Goal: Information Seeking & Learning: Find contact information

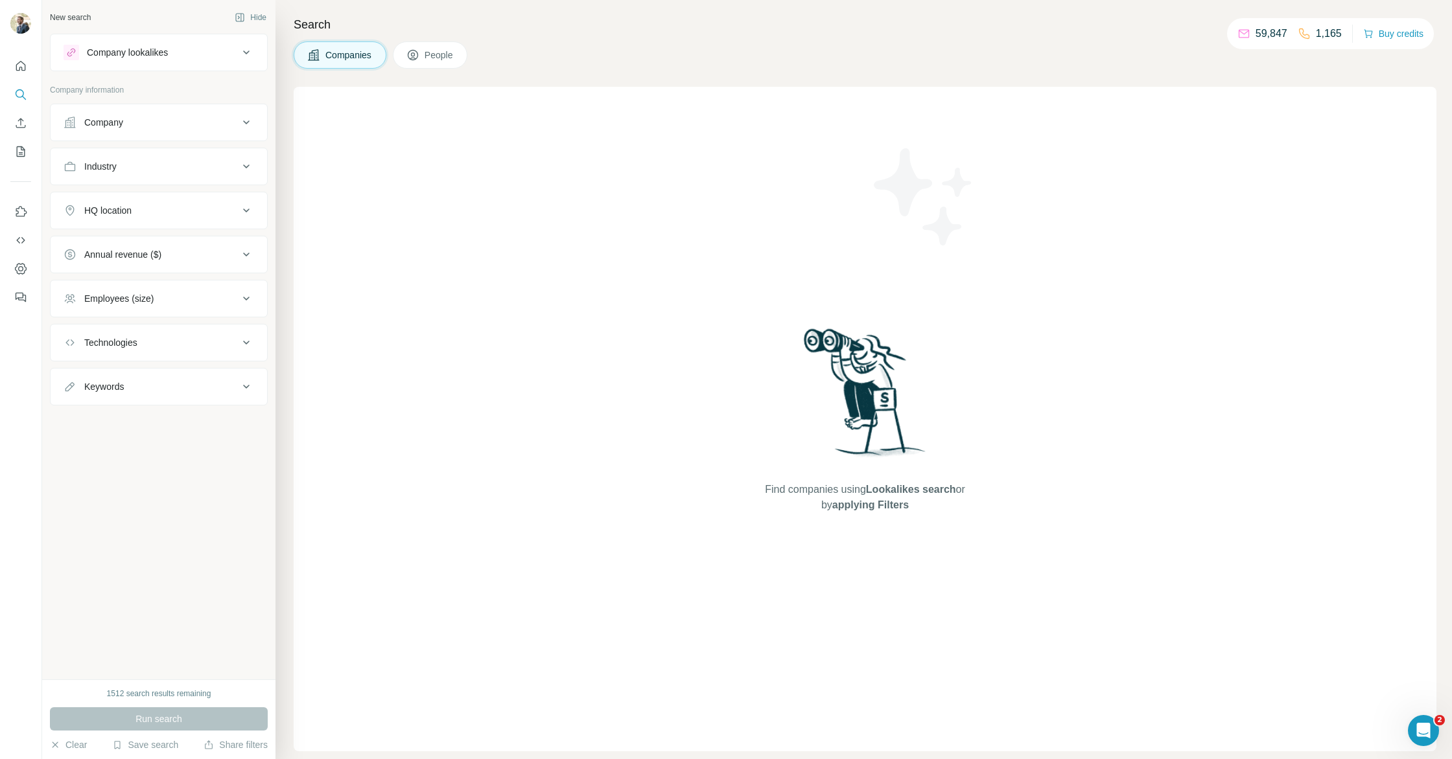
drag, startPoint x: 161, startPoint y: 133, endPoint x: 161, endPoint y: 140, distance: 6.5
click at [161, 133] on button "Company" at bounding box center [159, 122] width 216 height 31
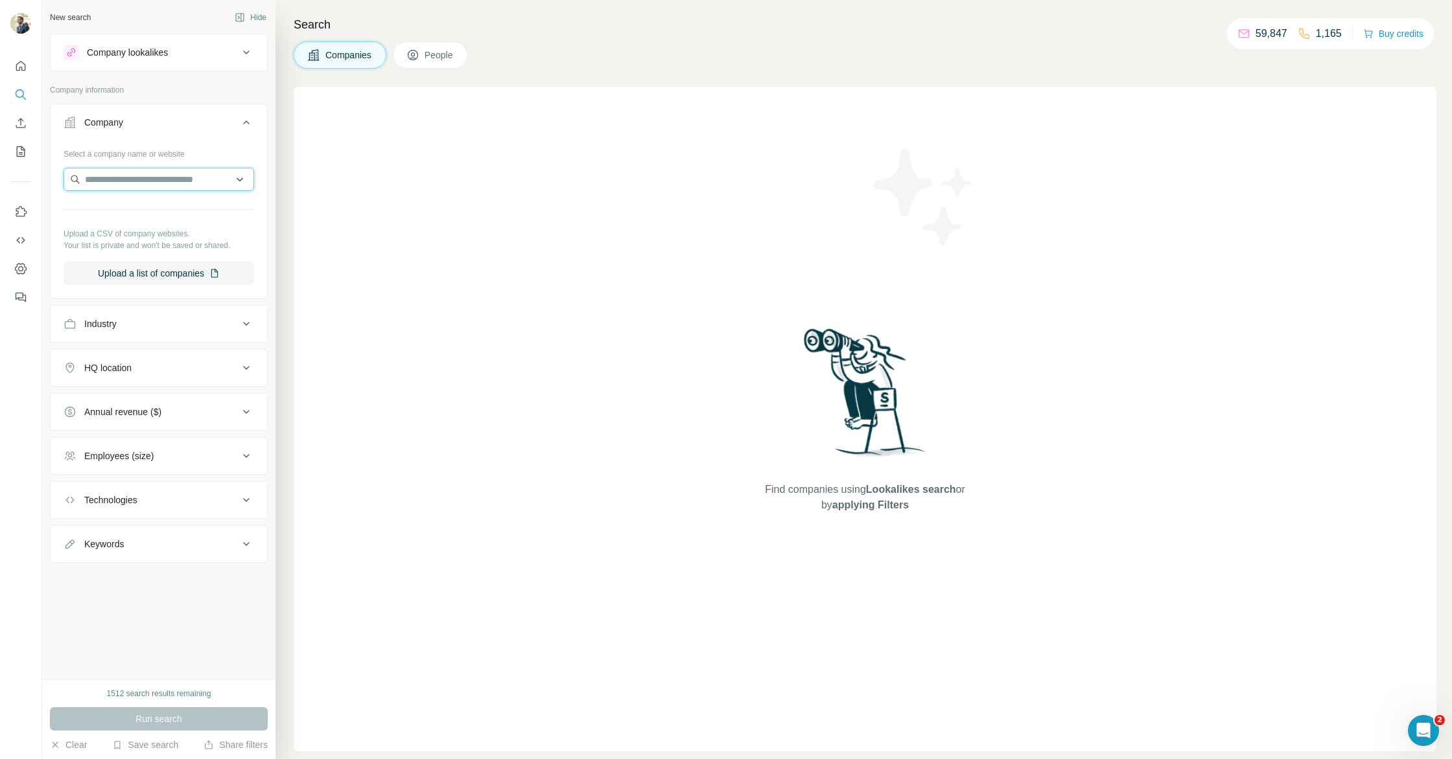
click at [181, 181] on input "text" at bounding box center [159, 179] width 191 height 23
paste input "**********"
type input "**********"
click at [174, 212] on div "Castorama castorama.fr" at bounding box center [159, 214] width 184 height 35
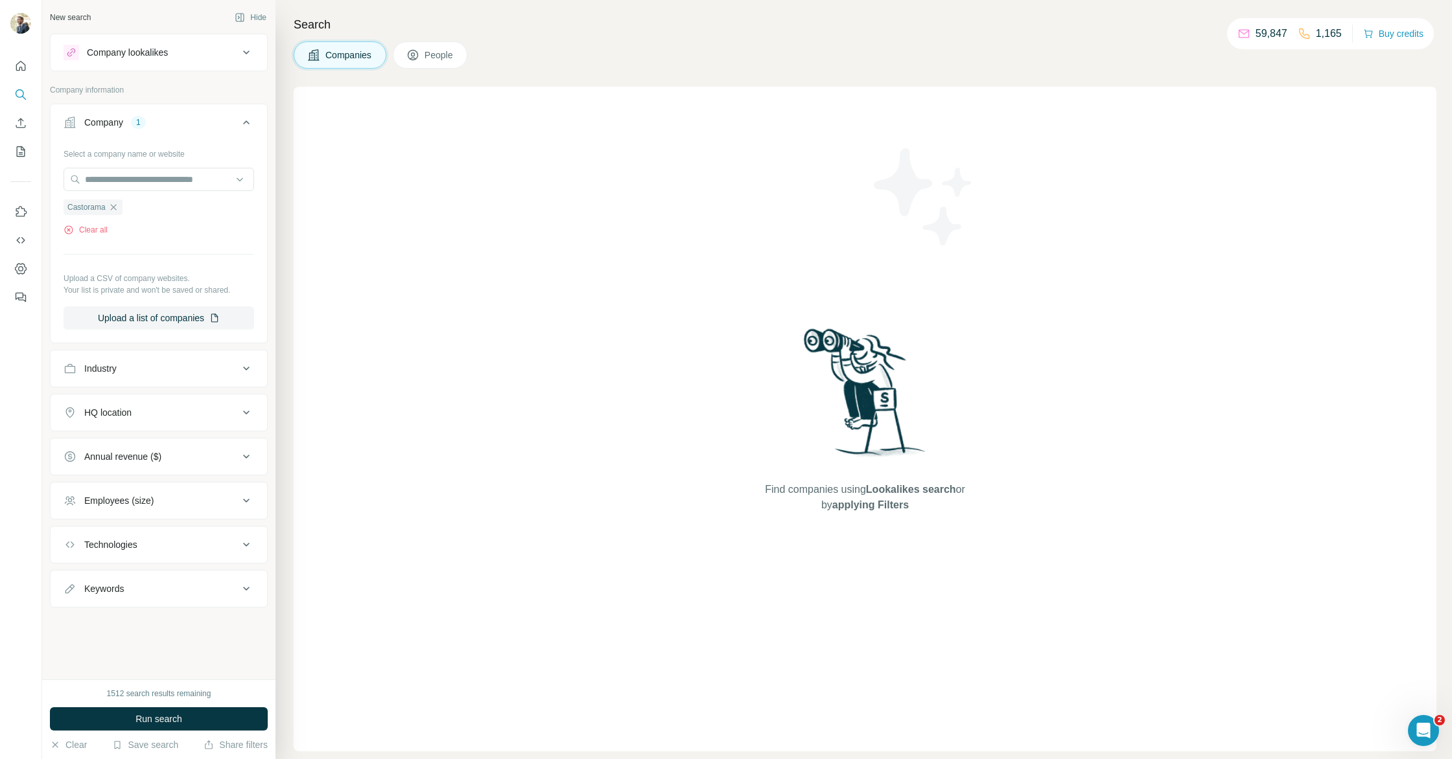
click at [203, 714] on button "Run search" at bounding box center [159, 719] width 218 height 23
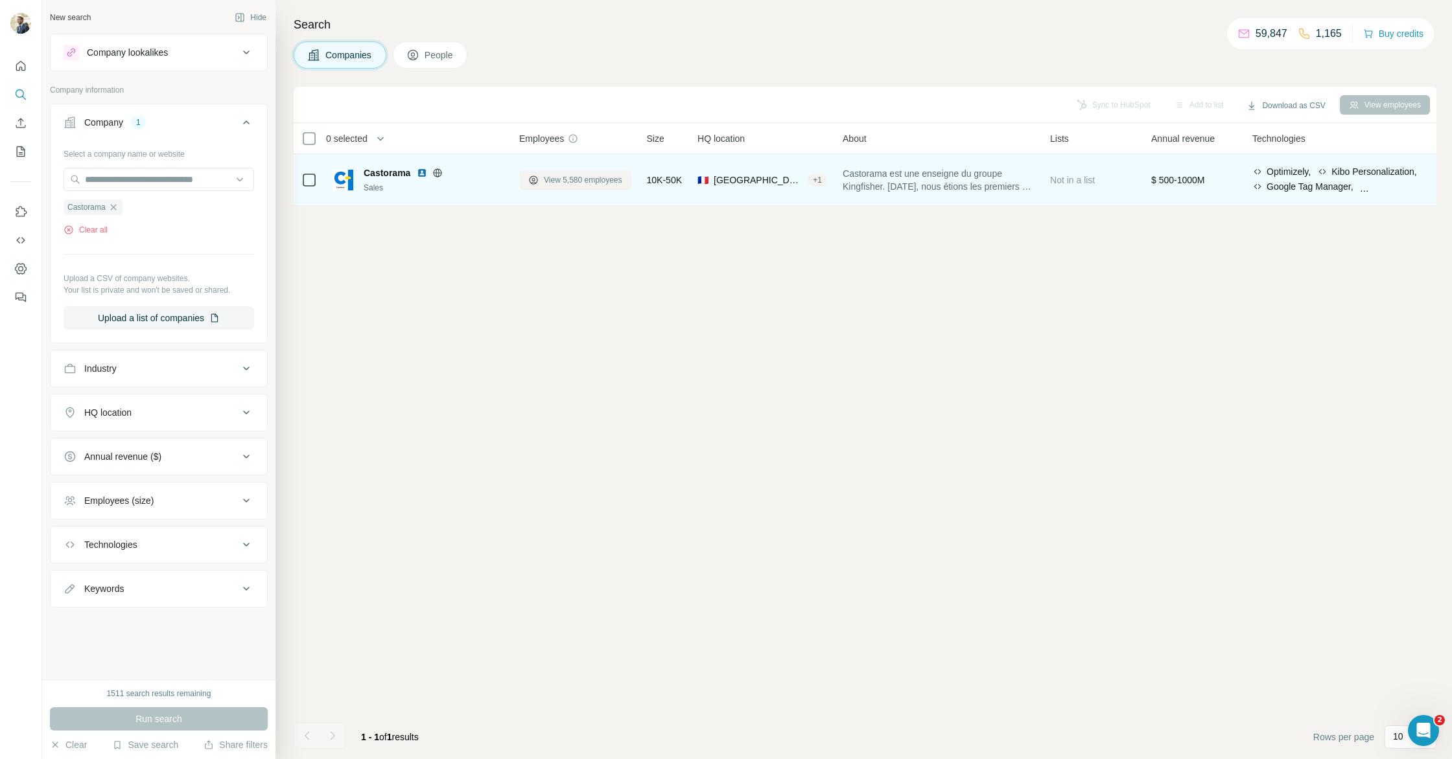
click at [586, 178] on span "View 5,580 employees" at bounding box center [583, 180] width 78 height 12
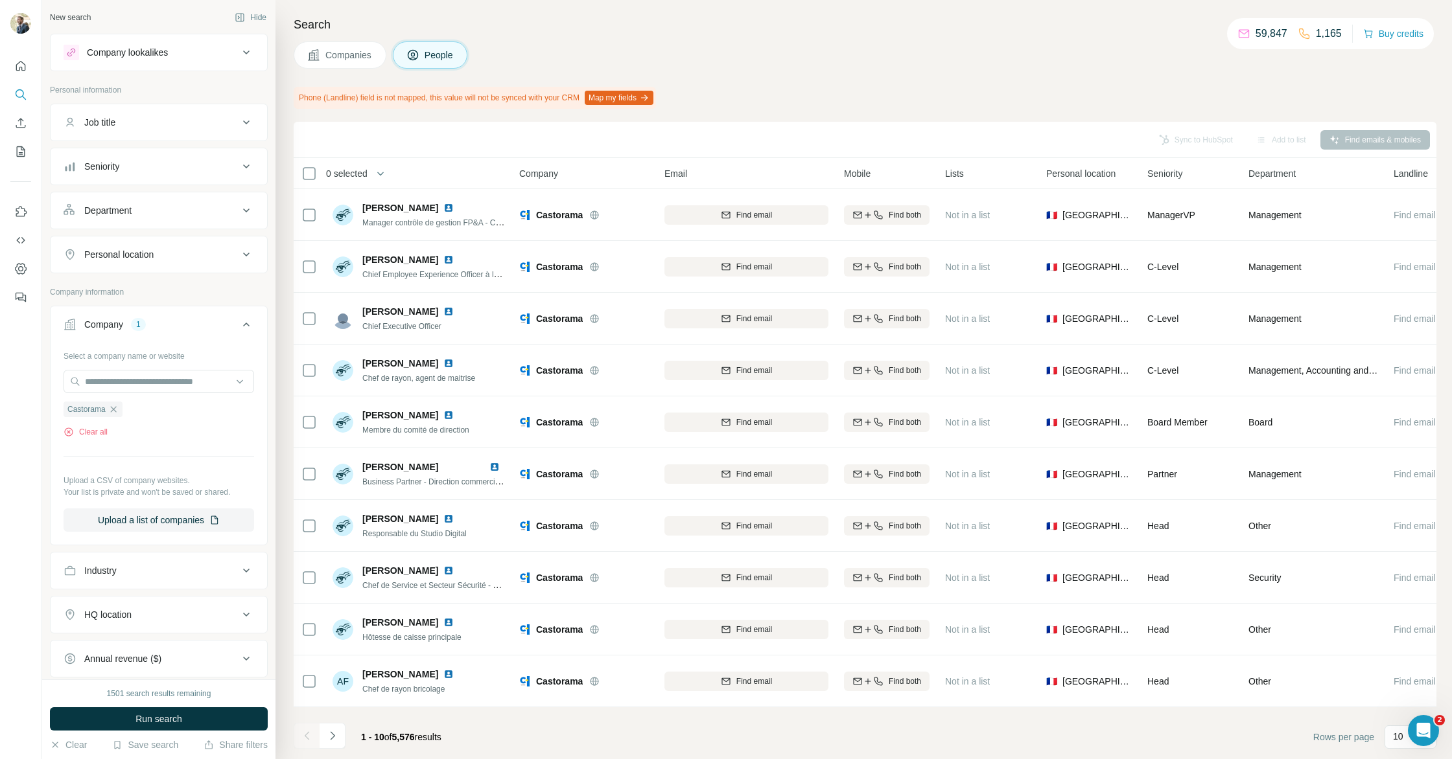
click at [154, 133] on button "Job title" at bounding box center [159, 122] width 216 height 31
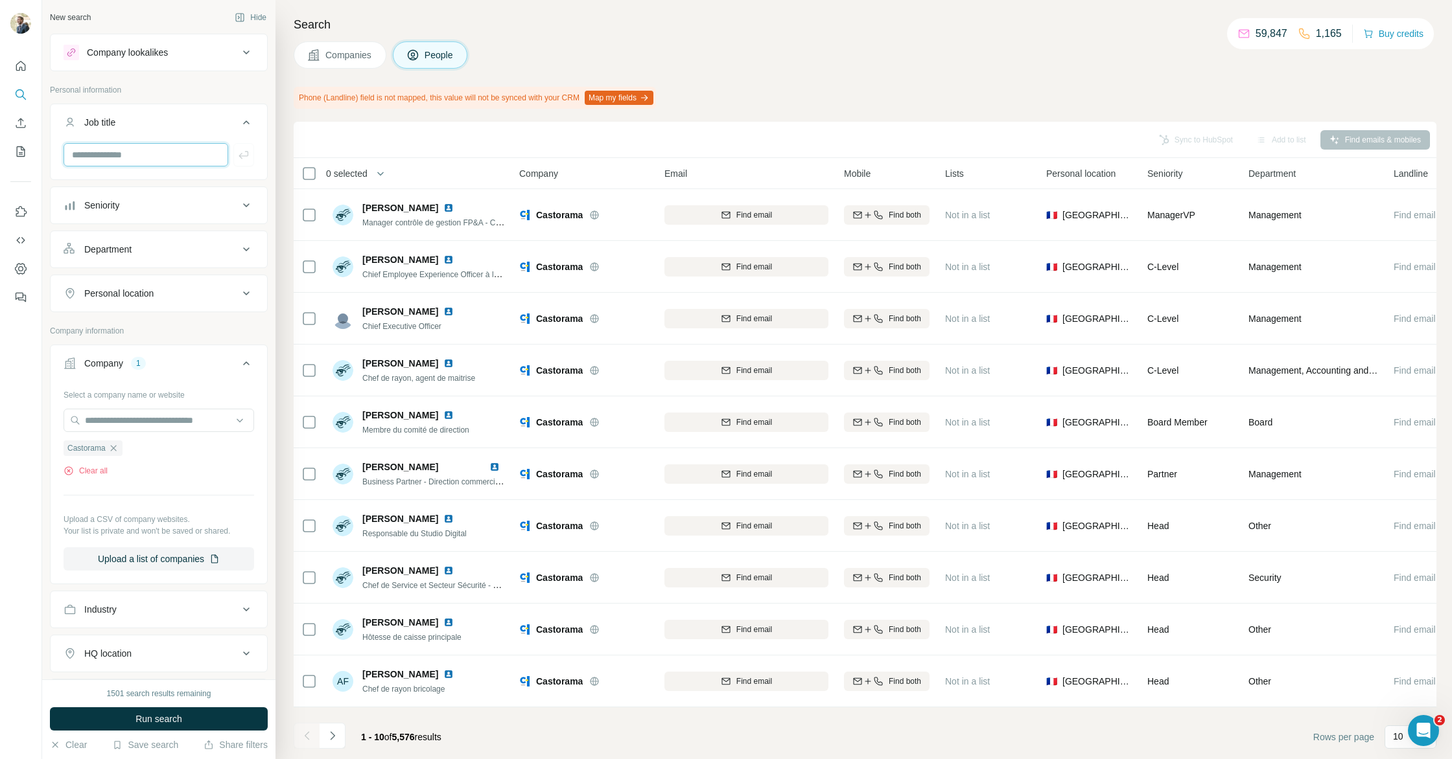
click at [143, 150] on input "text" at bounding box center [146, 154] width 165 height 23
type input "**********"
click at [168, 723] on span "Run search" at bounding box center [158, 719] width 47 height 13
click at [247, 157] on icon "button" at bounding box center [243, 154] width 13 height 13
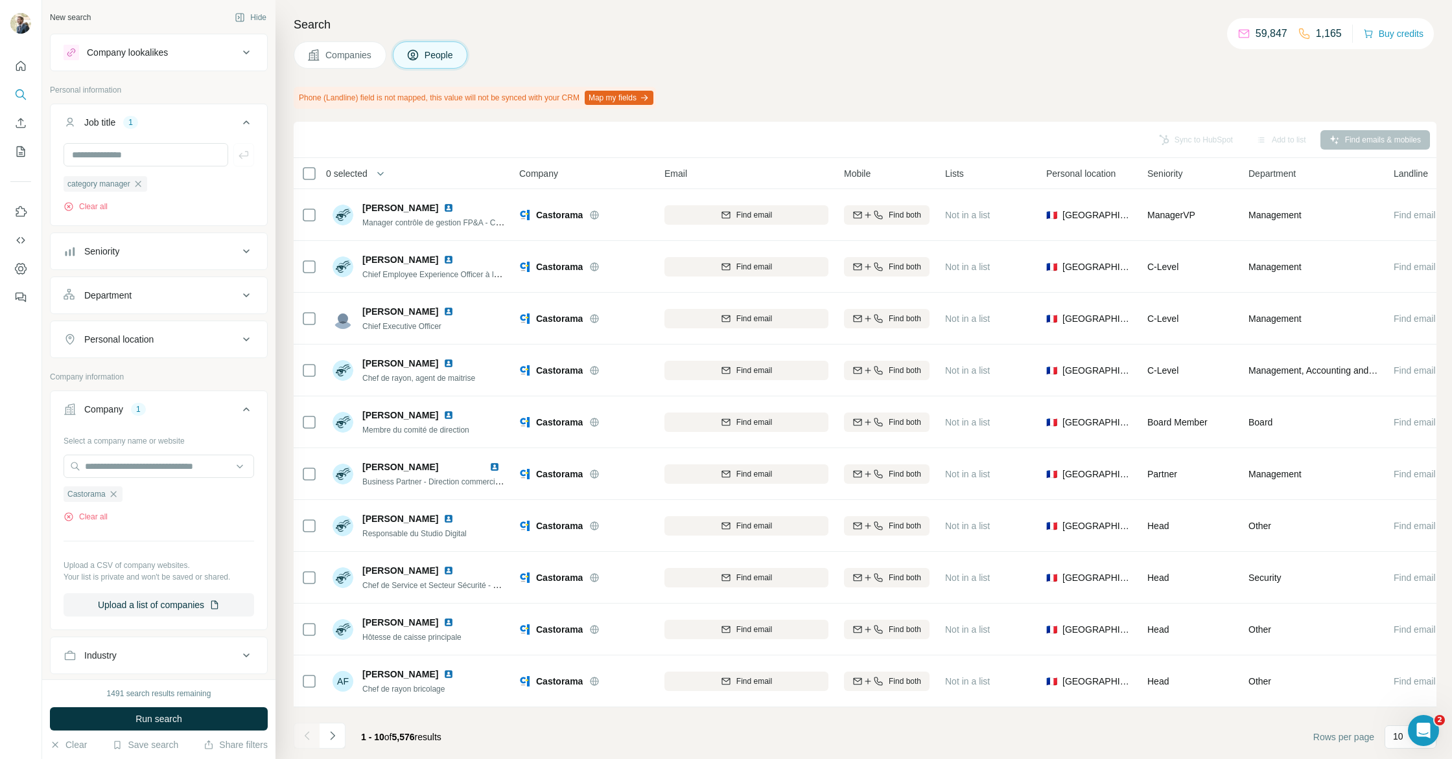
click at [225, 717] on button "Run search" at bounding box center [159, 719] width 218 height 23
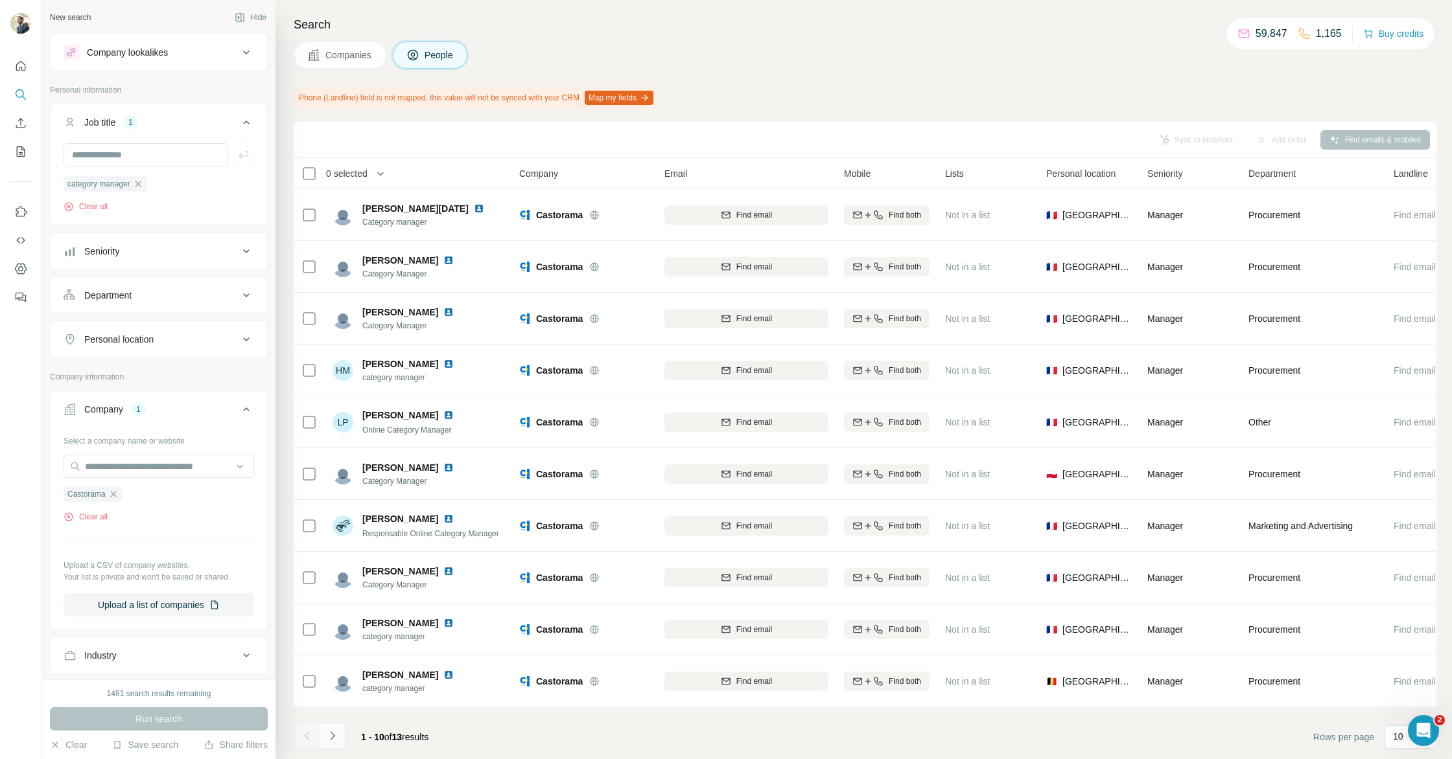
click at [329, 741] on icon "Navigate to next page" at bounding box center [332, 736] width 13 height 13
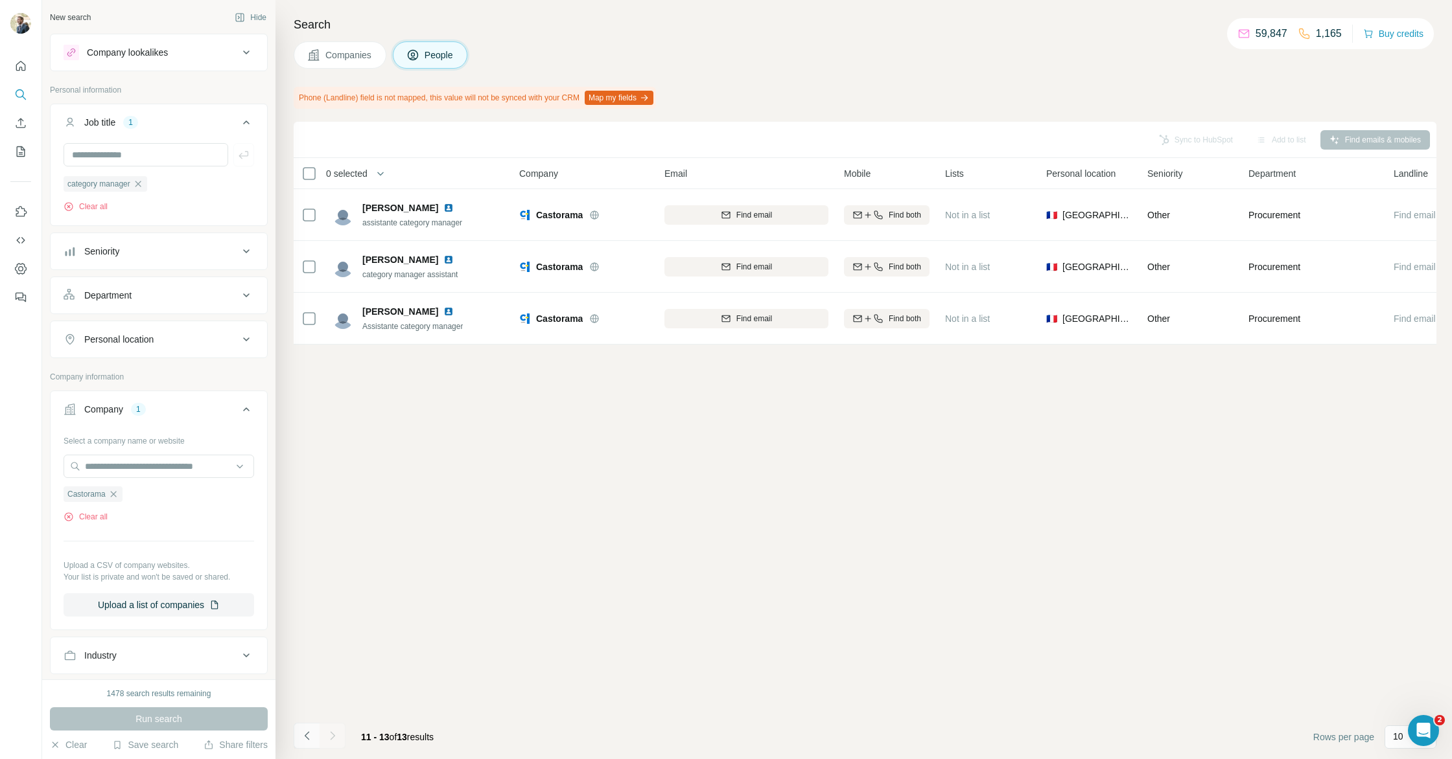
click at [304, 736] on icon "Navigate to previous page" at bounding box center [307, 736] width 13 height 13
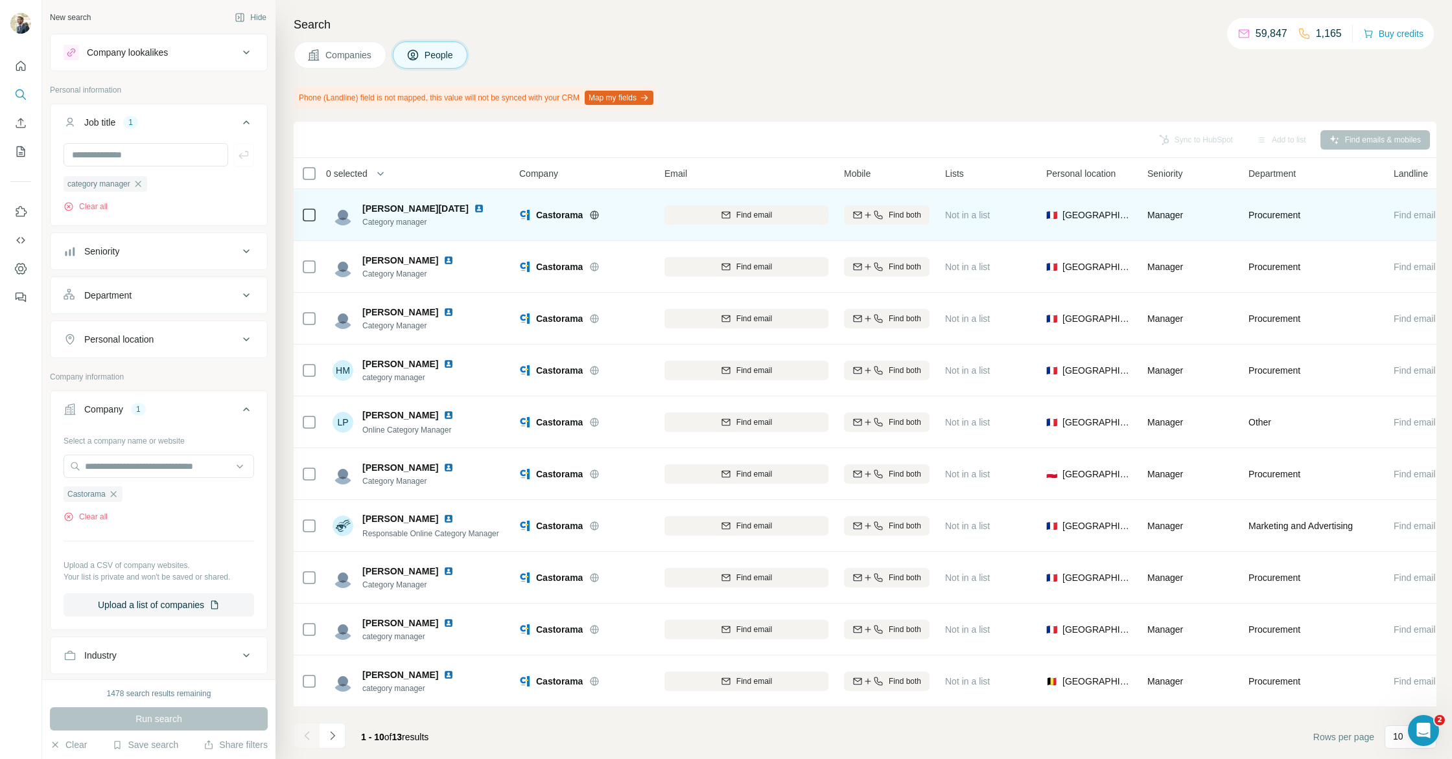
click at [474, 206] on img at bounding box center [479, 208] width 10 height 10
click at [732, 221] on button "Find email" at bounding box center [746, 214] width 164 height 19
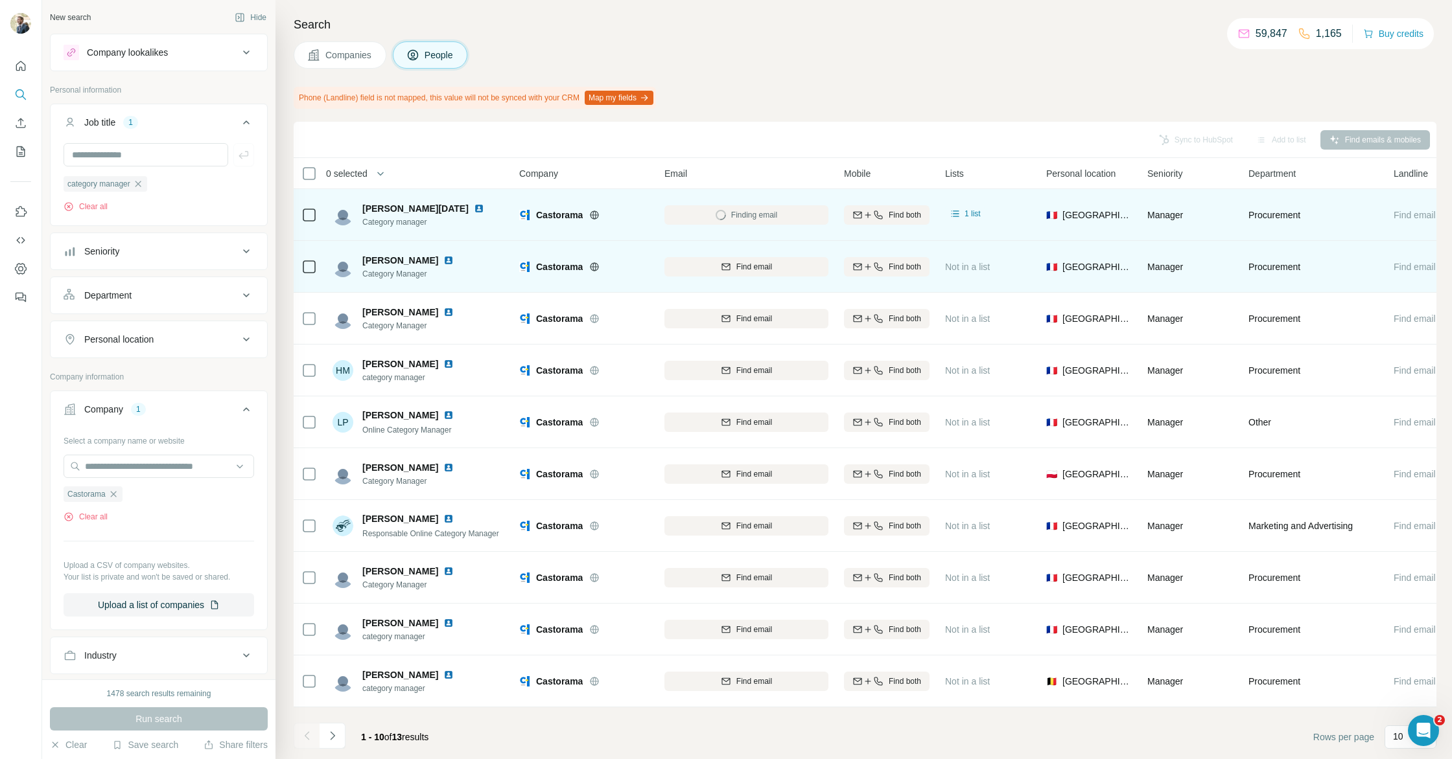
click at [443, 261] on img at bounding box center [448, 260] width 10 height 10
click at [687, 258] on button "Find email" at bounding box center [746, 266] width 164 height 19
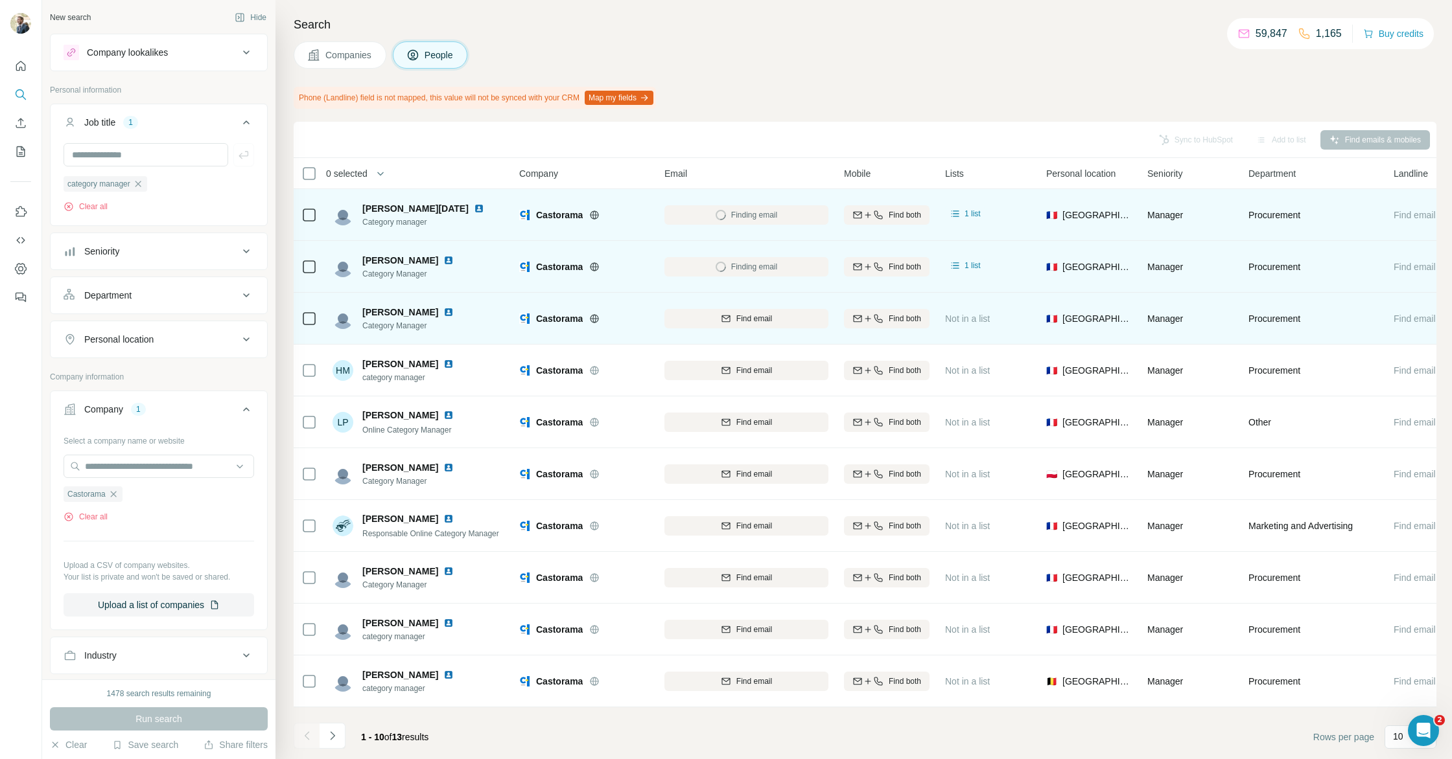
click at [445, 314] on img at bounding box center [448, 312] width 10 height 10
click at [730, 312] on button "Find email" at bounding box center [746, 318] width 164 height 19
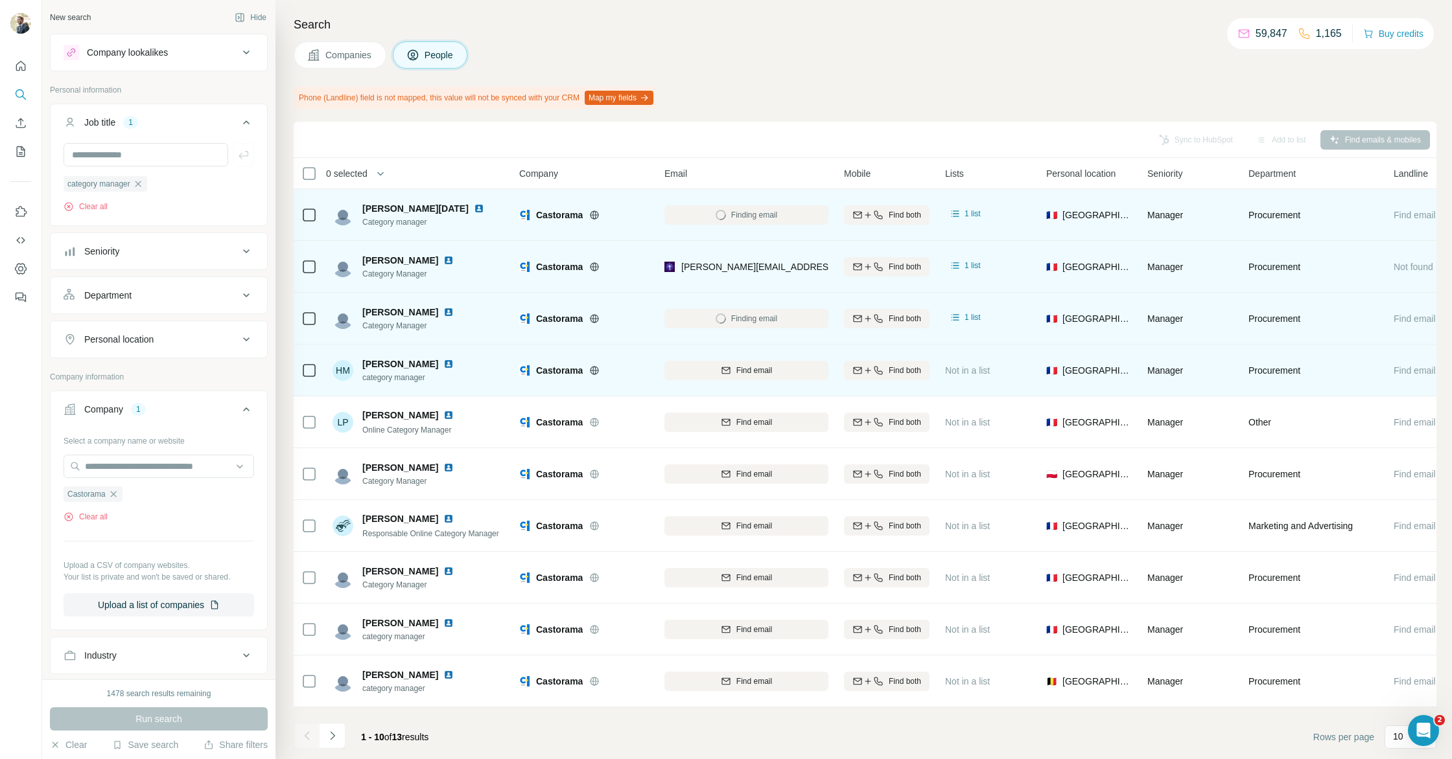
click at [450, 365] on div at bounding box center [451, 364] width 16 height 10
click at [443, 364] on img at bounding box center [448, 364] width 10 height 10
click at [757, 379] on div "Find email" at bounding box center [746, 371] width 164 height 36
click at [757, 377] on button "Find email" at bounding box center [746, 370] width 164 height 19
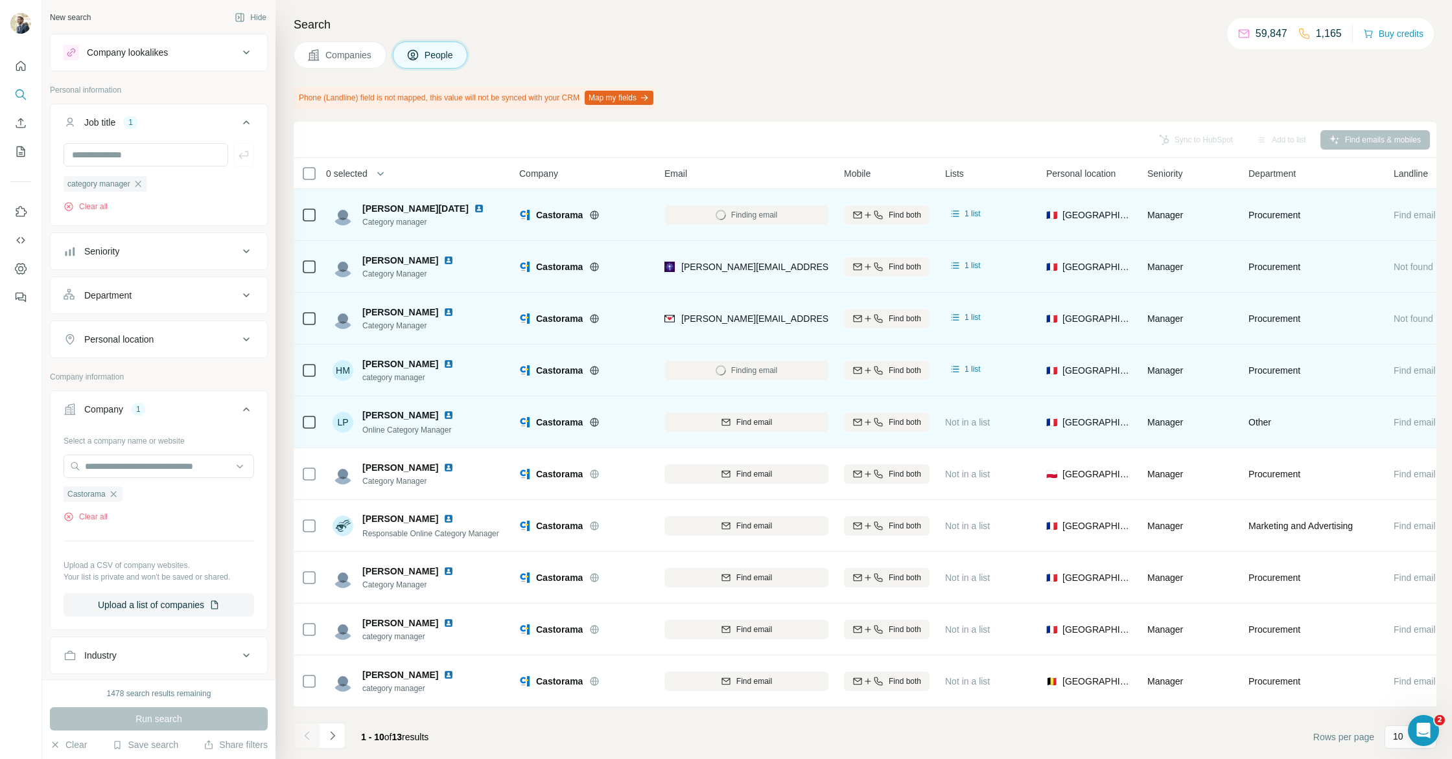
click at [447, 416] on img at bounding box center [448, 415] width 10 height 10
click at [691, 419] on div "Find email" at bounding box center [746, 423] width 164 height 12
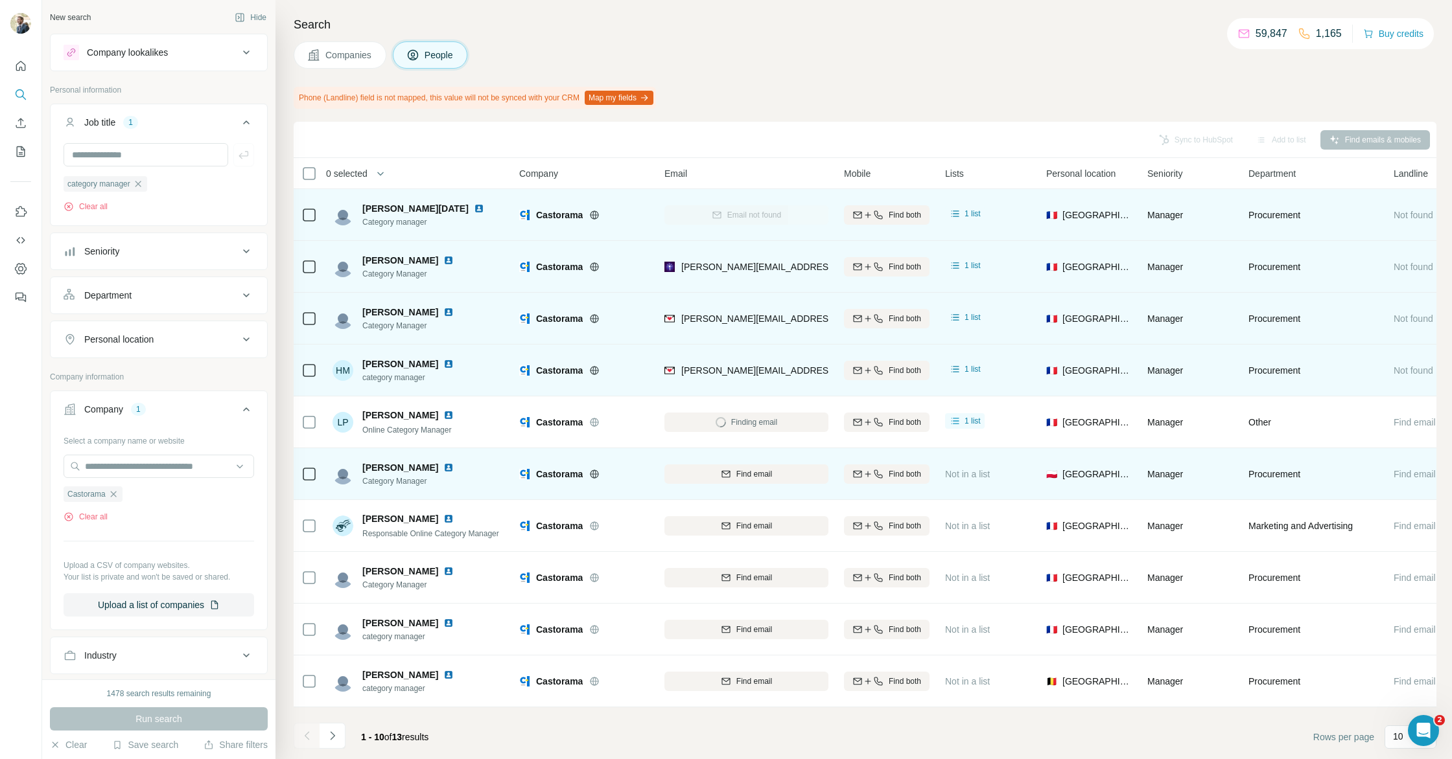
click at [443, 467] on img at bounding box center [448, 468] width 10 height 10
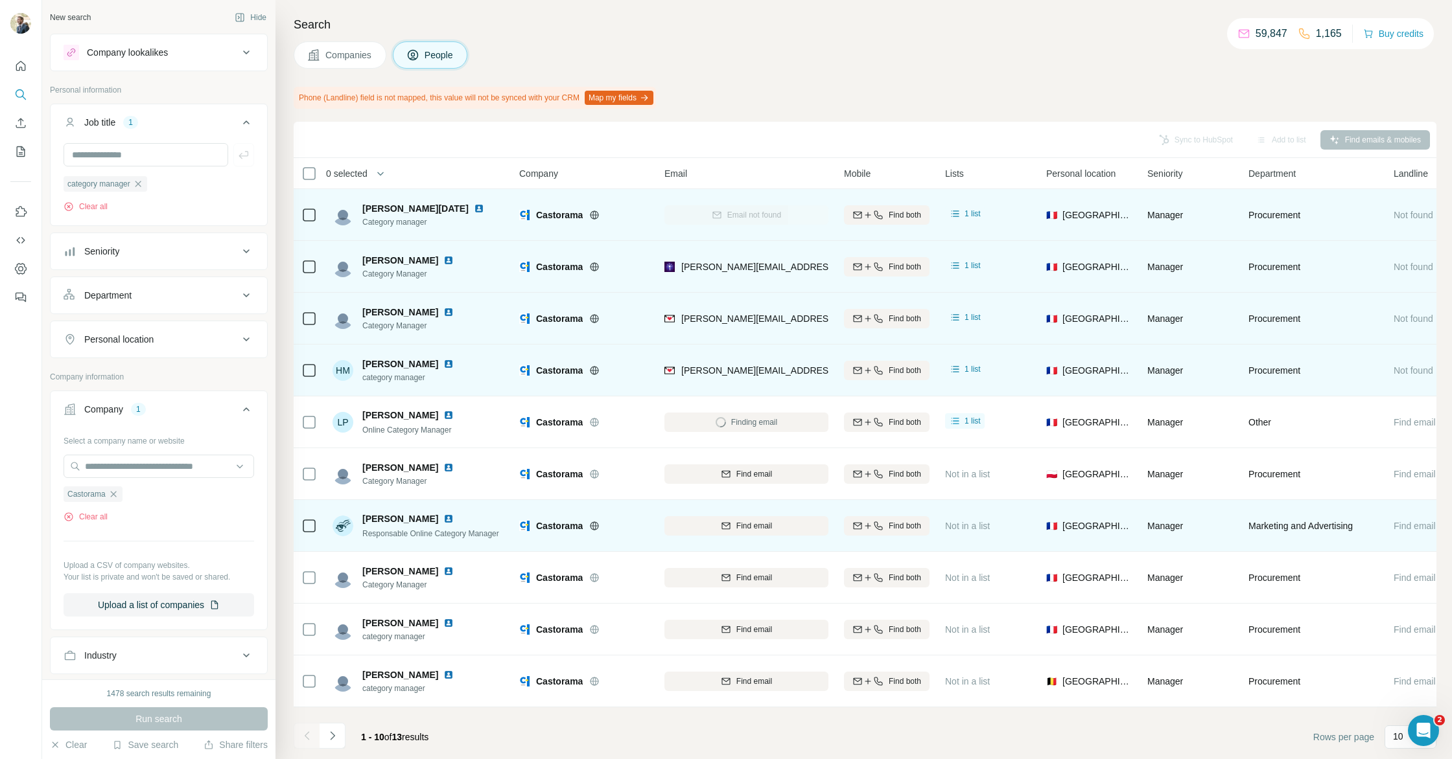
click at [443, 518] on img at bounding box center [448, 519] width 10 height 10
drag, startPoint x: 719, startPoint y: 526, endPoint x: 710, endPoint y: 500, distance: 27.5
click at [719, 525] on div "Find email" at bounding box center [746, 526] width 164 height 12
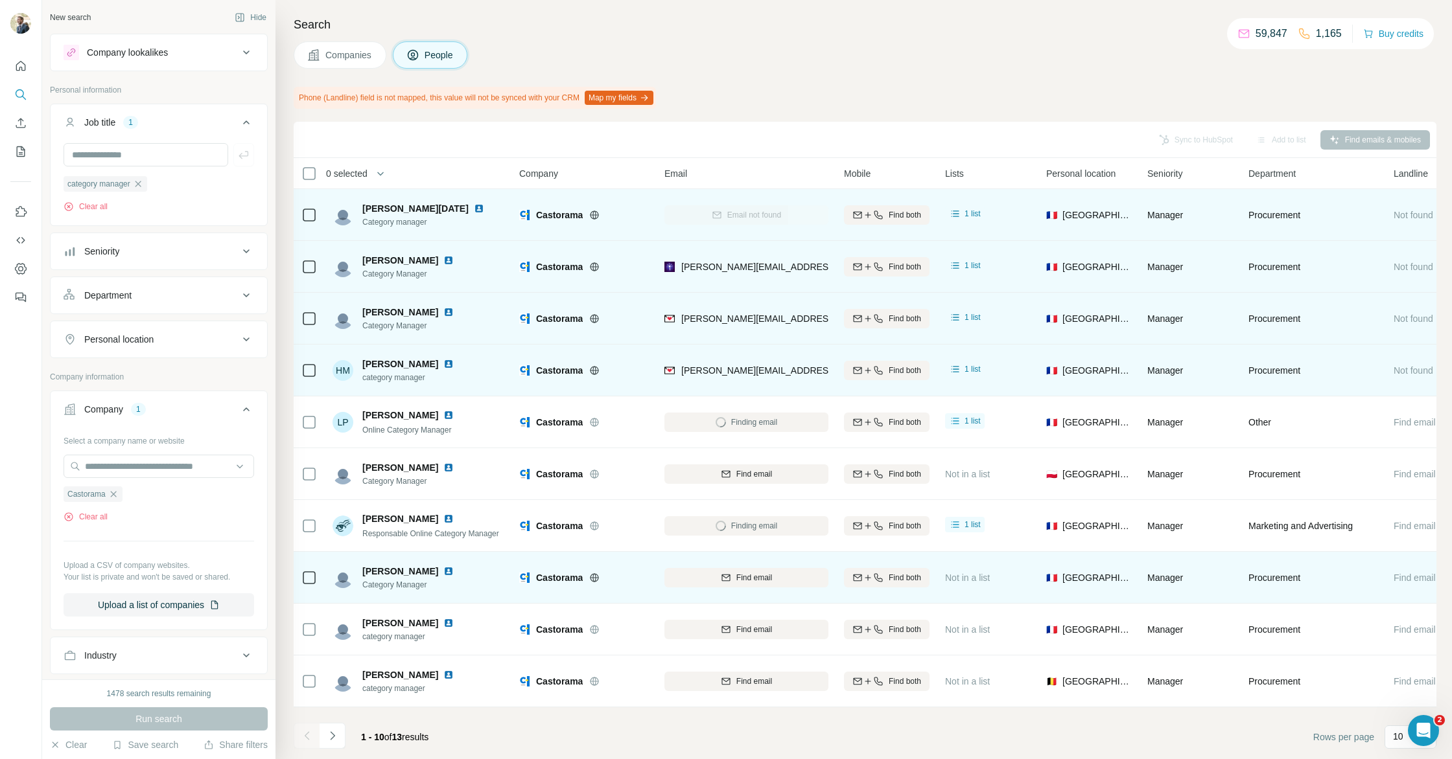
click at [454, 569] on img at bounding box center [448, 571] width 10 height 10
click at [728, 575] on icon "button" at bounding box center [726, 578] width 10 height 10
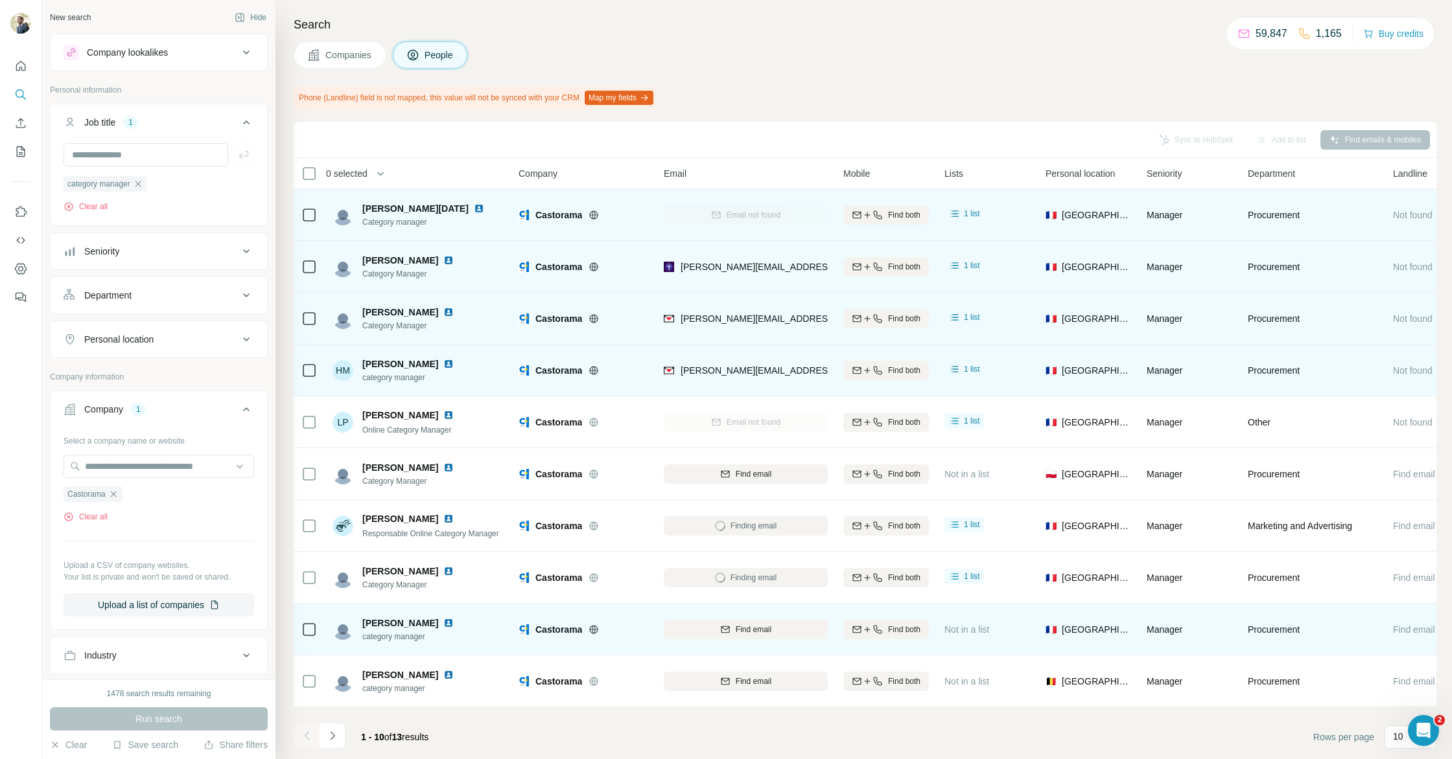
click at [452, 623] on img at bounding box center [448, 623] width 10 height 10
click at [722, 634] on div "Find email" at bounding box center [744, 630] width 164 height 12
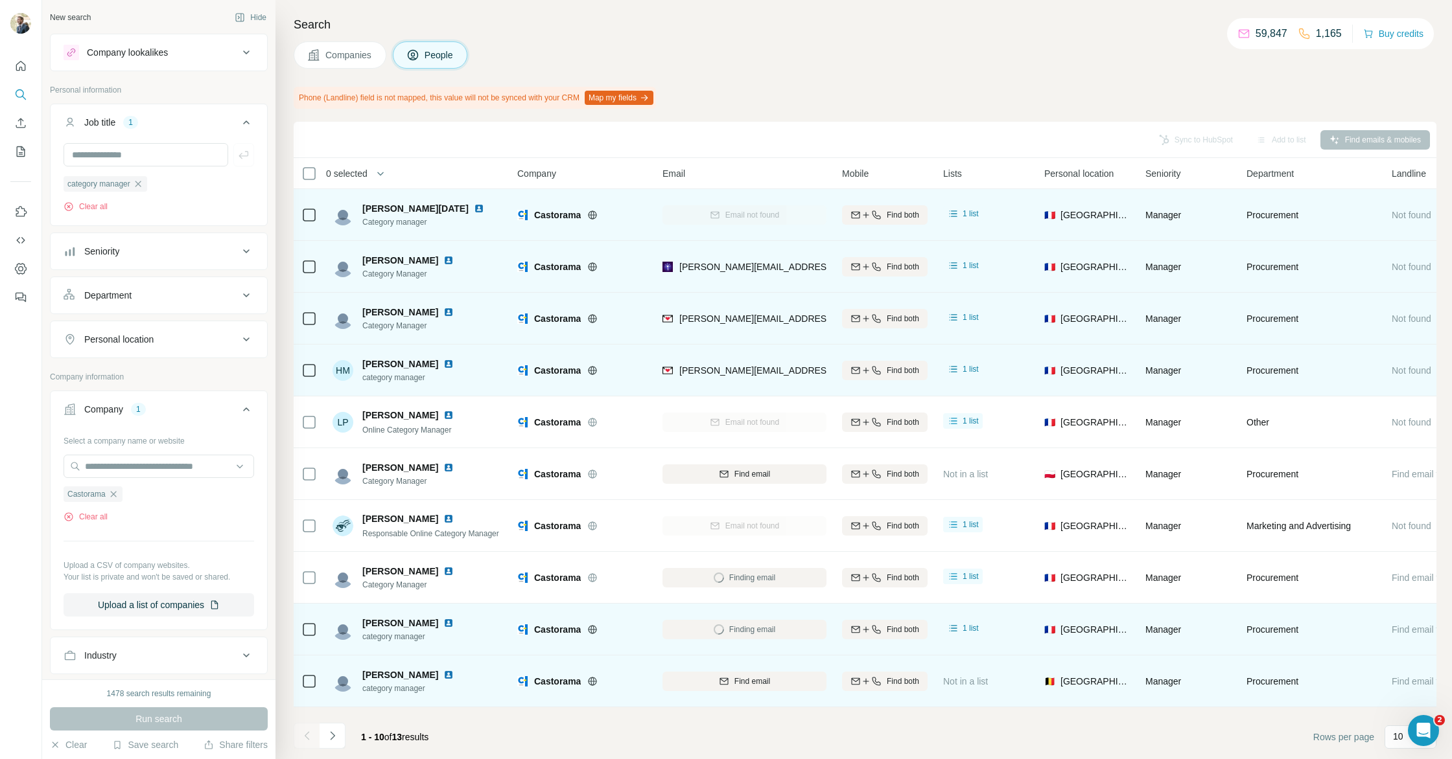
click at [446, 673] on img at bounding box center [448, 675] width 10 height 10
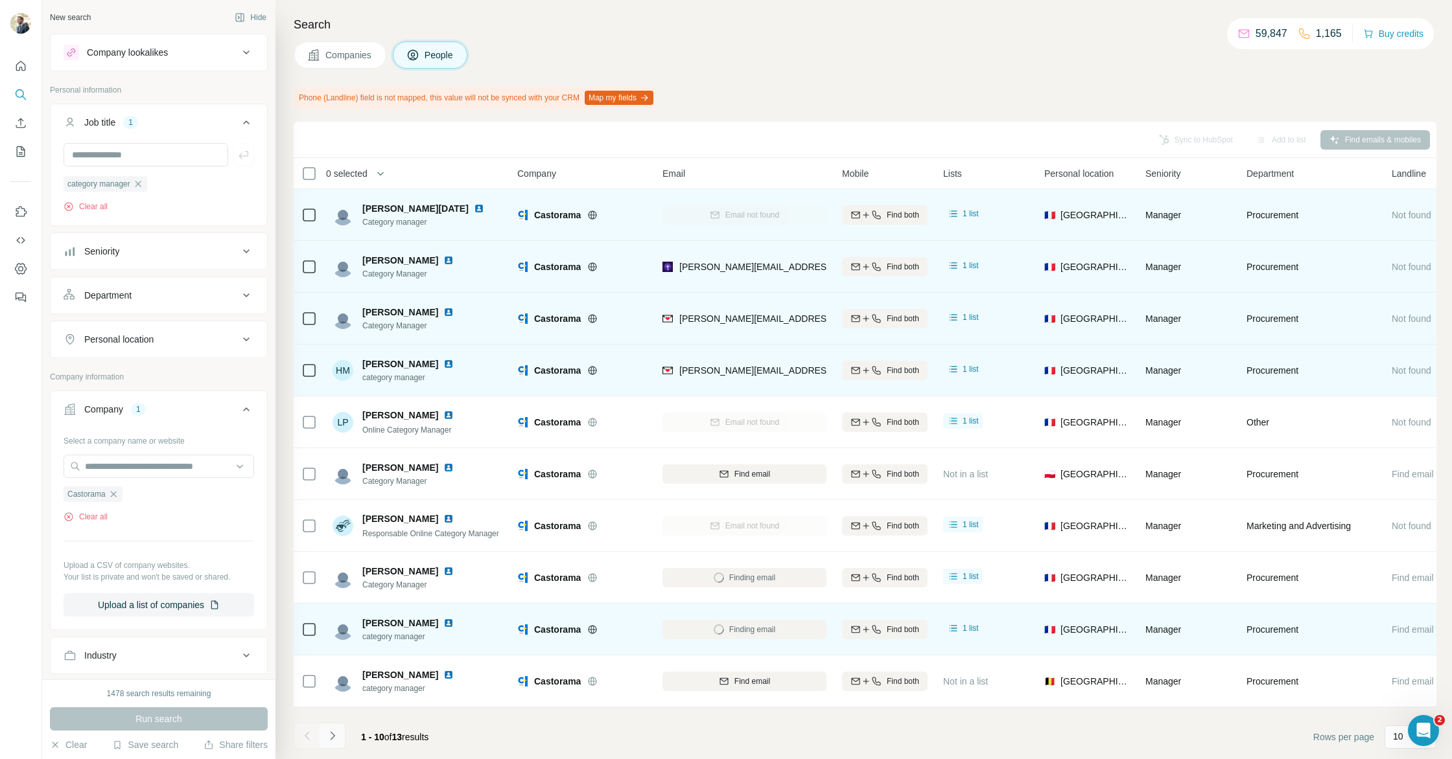
click at [324, 741] on button "Navigate to next page" at bounding box center [332, 736] width 26 height 26
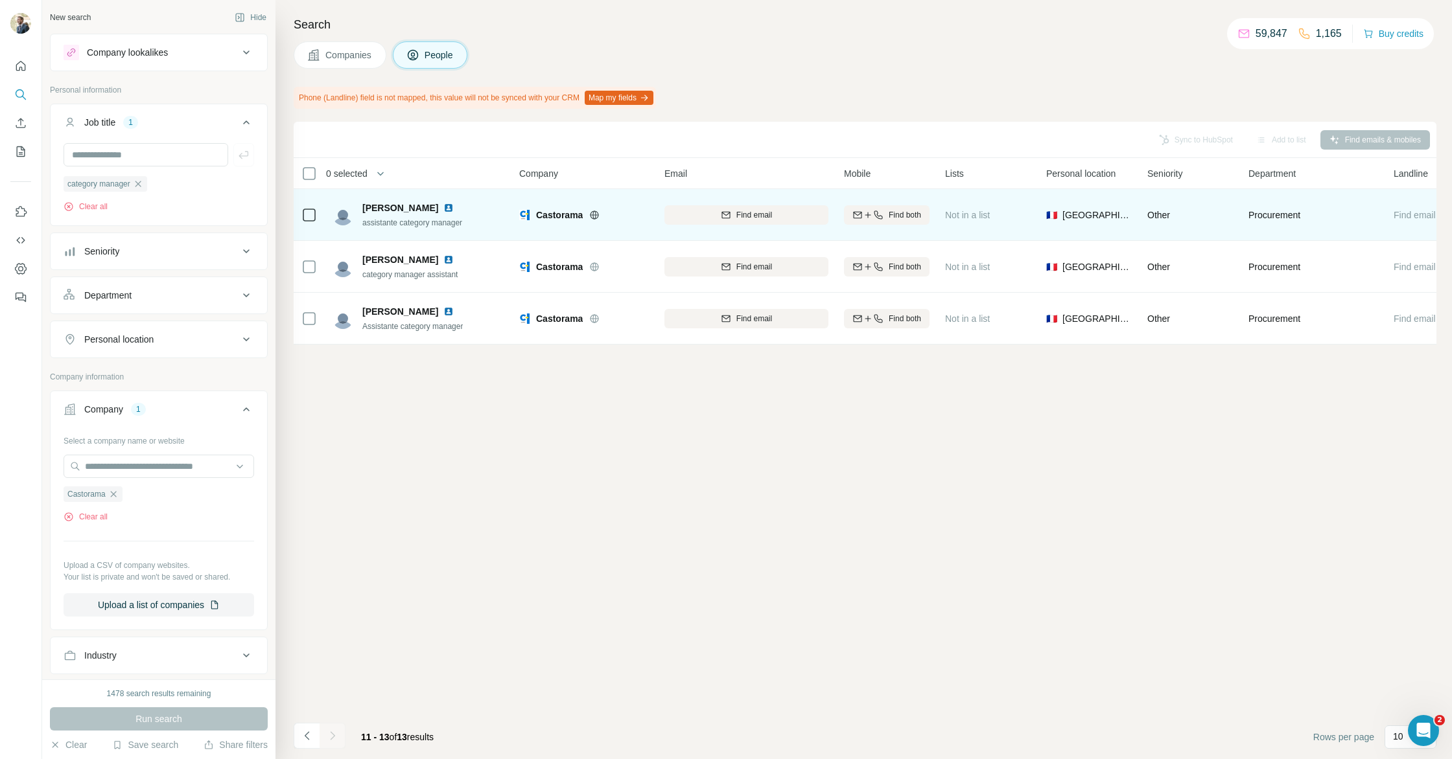
click at [454, 203] on img at bounding box center [448, 208] width 10 height 10
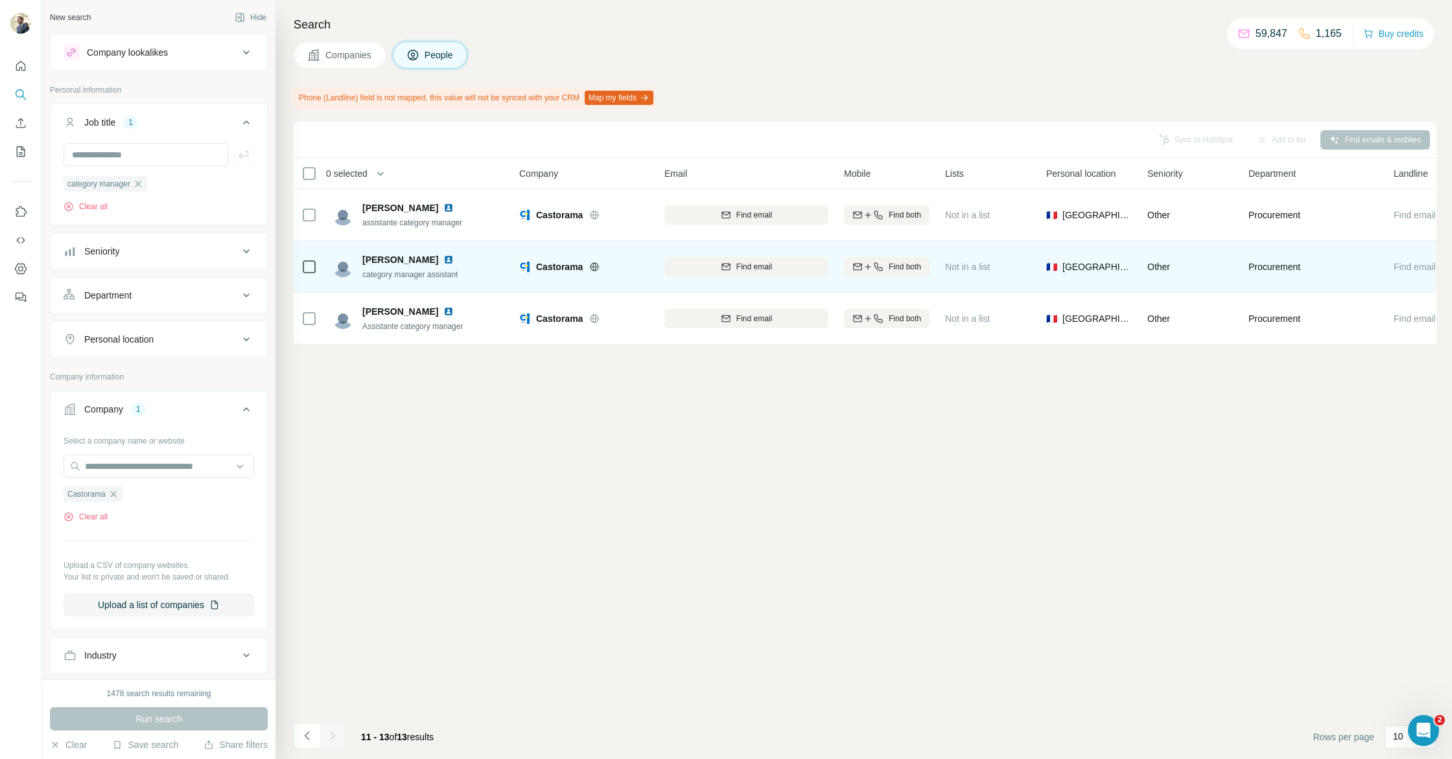
click at [443, 255] on img at bounding box center [448, 260] width 10 height 10
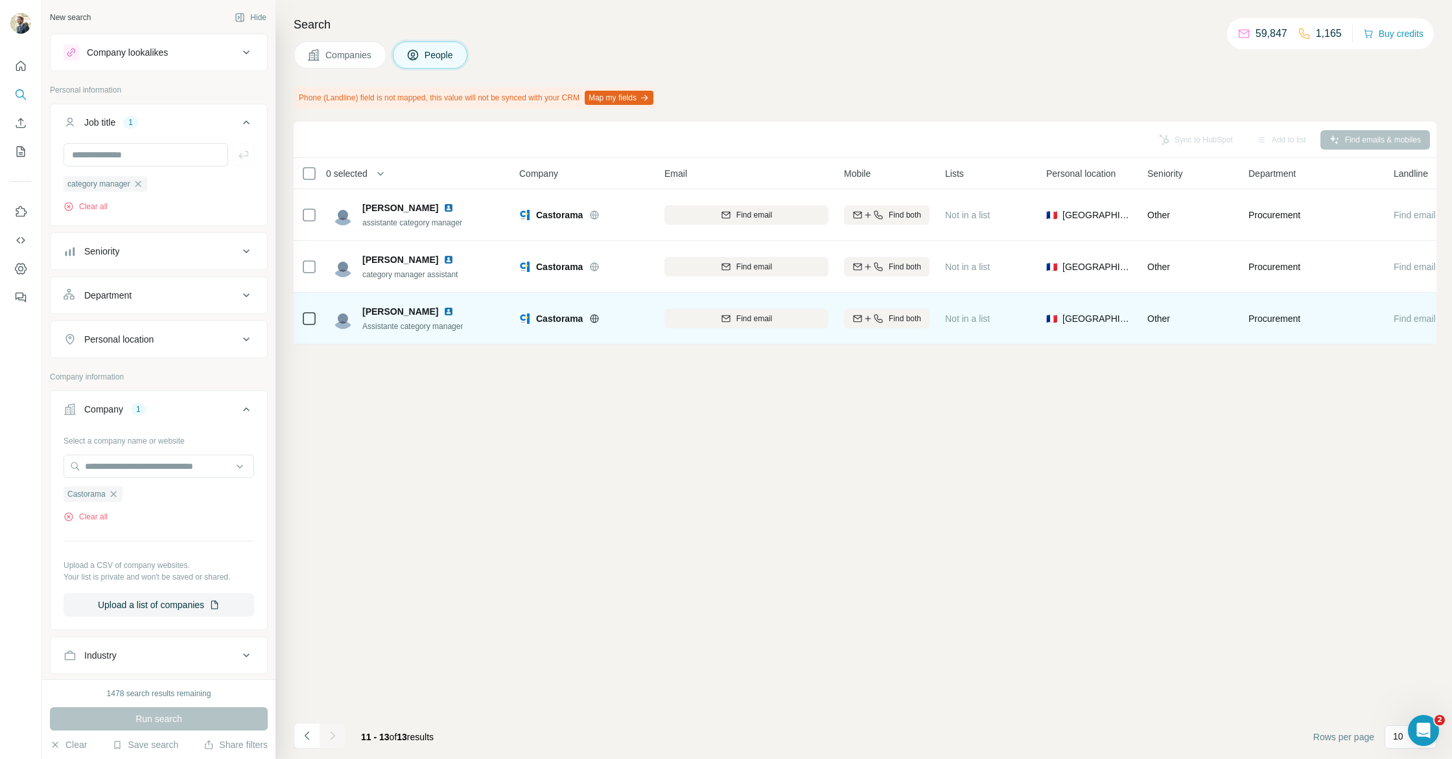
click at [453, 309] on img at bounding box center [448, 312] width 10 height 10
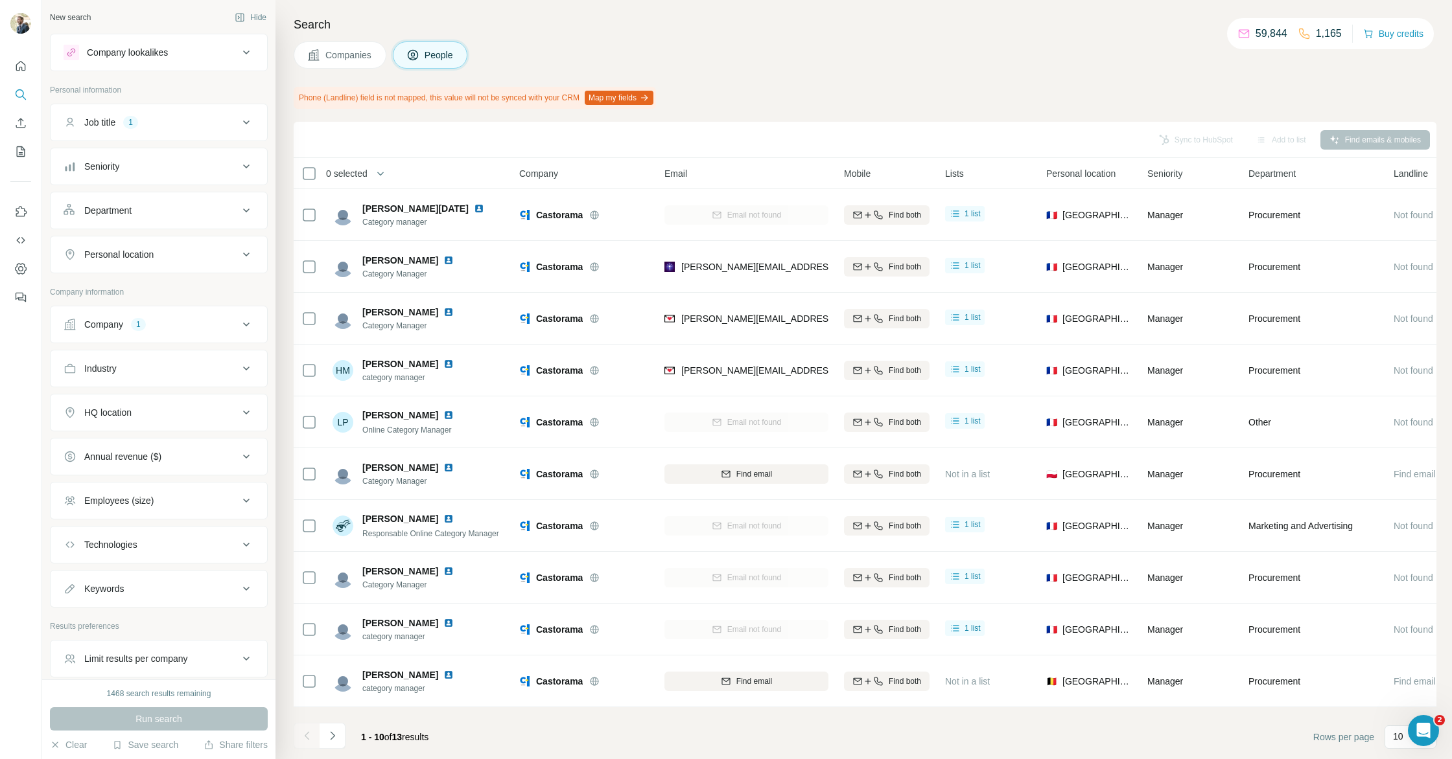
click at [181, 133] on button "Job title 1" at bounding box center [159, 122] width 216 height 31
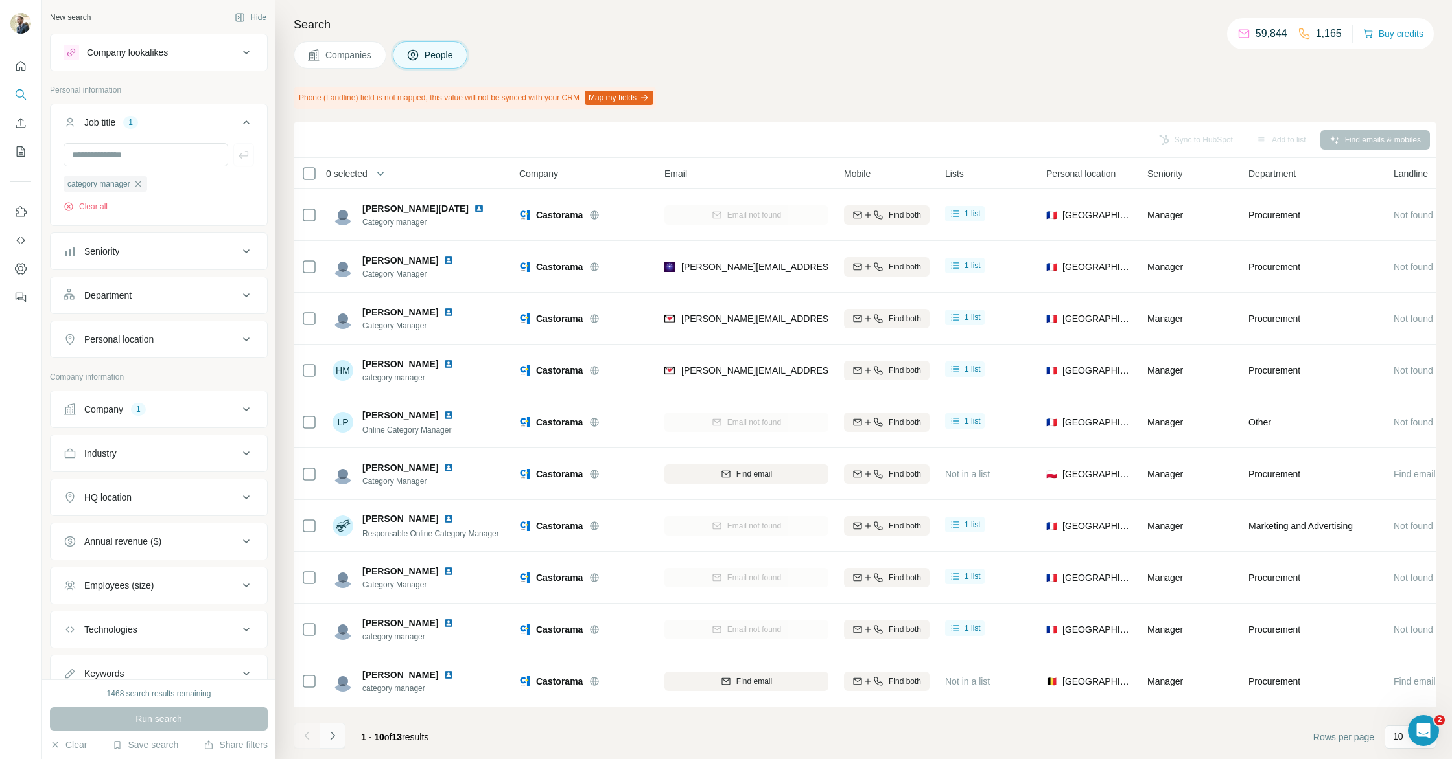
click at [337, 736] on icon "Navigate to next page" at bounding box center [332, 736] width 13 height 13
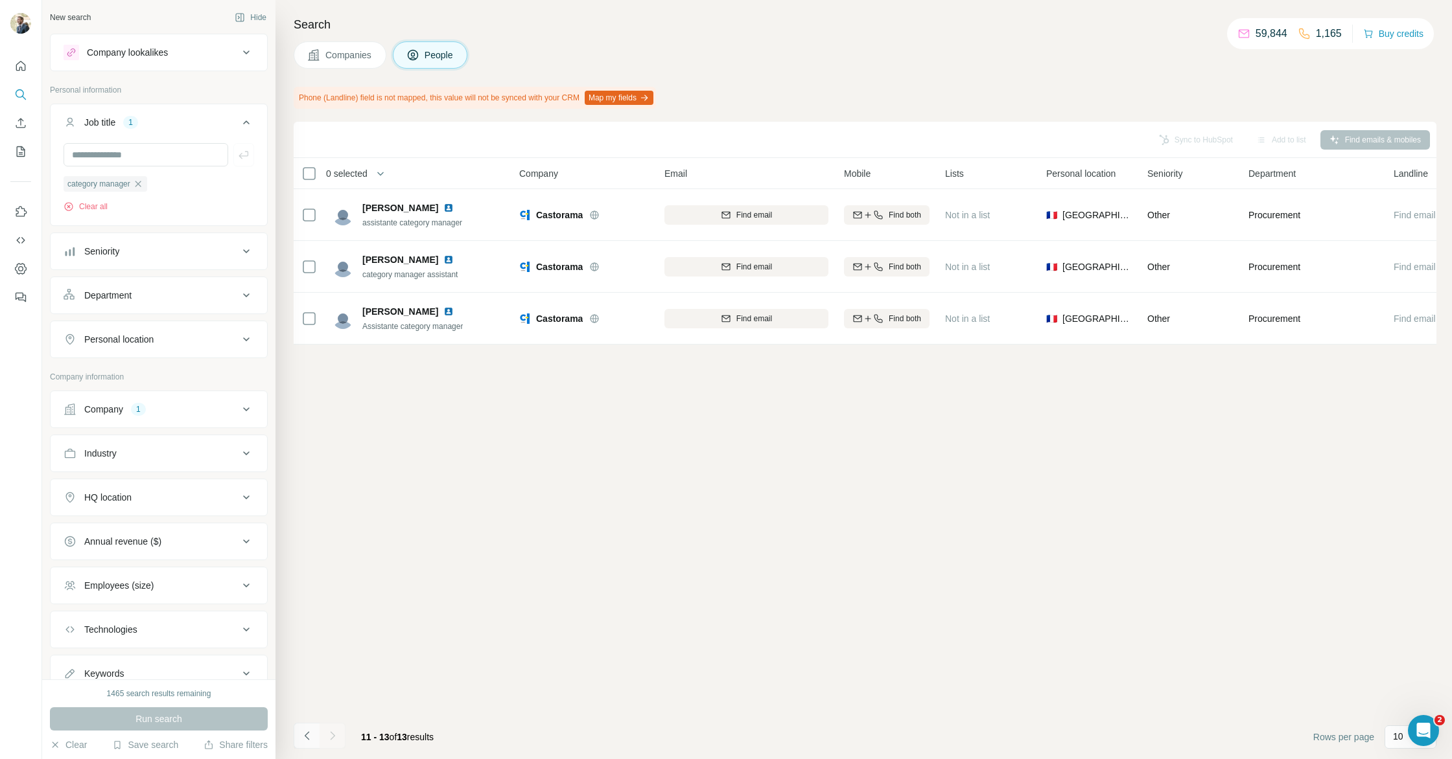
click at [304, 735] on icon "Navigate to previous page" at bounding box center [307, 736] width 13 height 13
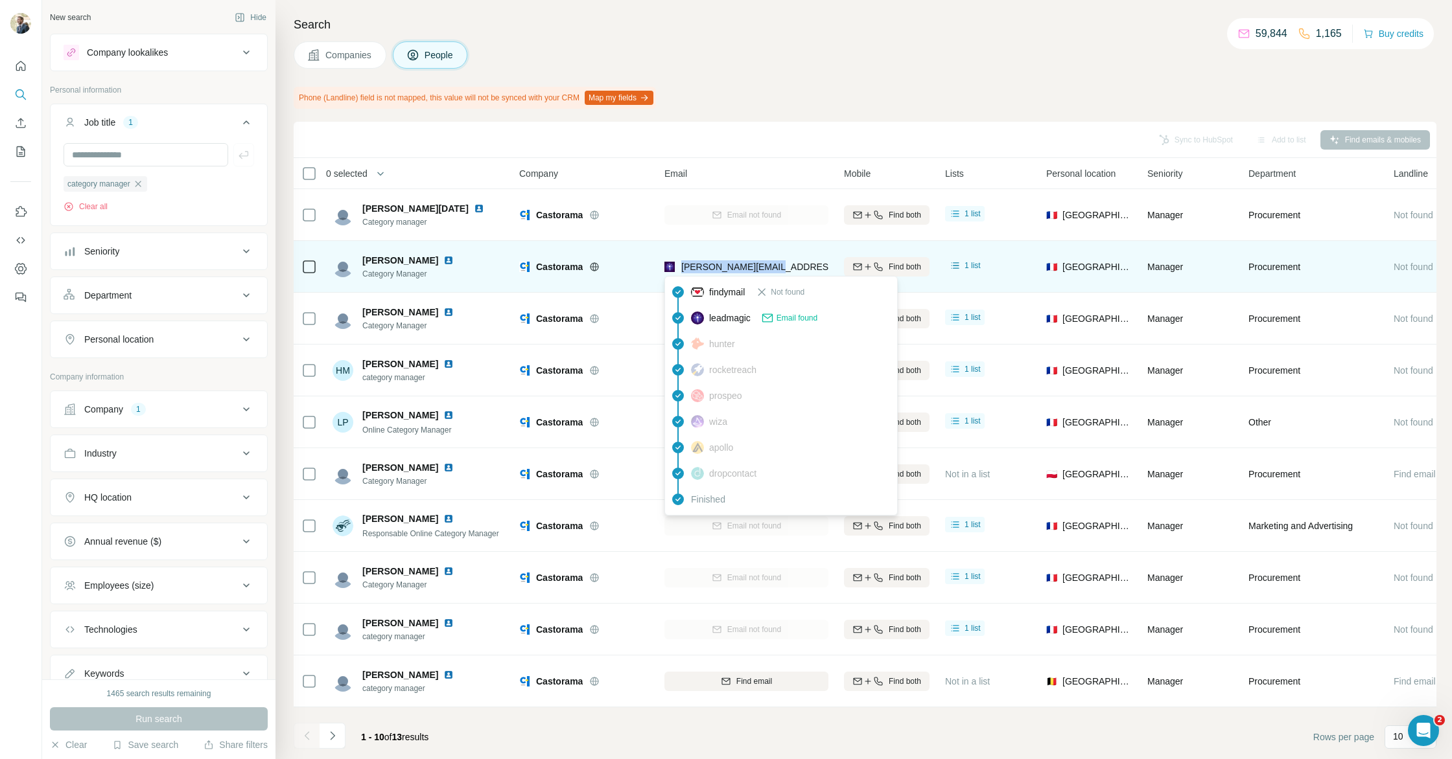
drag, startPoint x: 772, startPoint y: 265, endPoint x: 685, endPoint y: 264, distance: 87.5
click at [682, 265] on div "[PERSON_NAME][EMAIL_ADDRESS][DOMAIN_NAME]" at bounding box center [746, 267] width 164 height 36
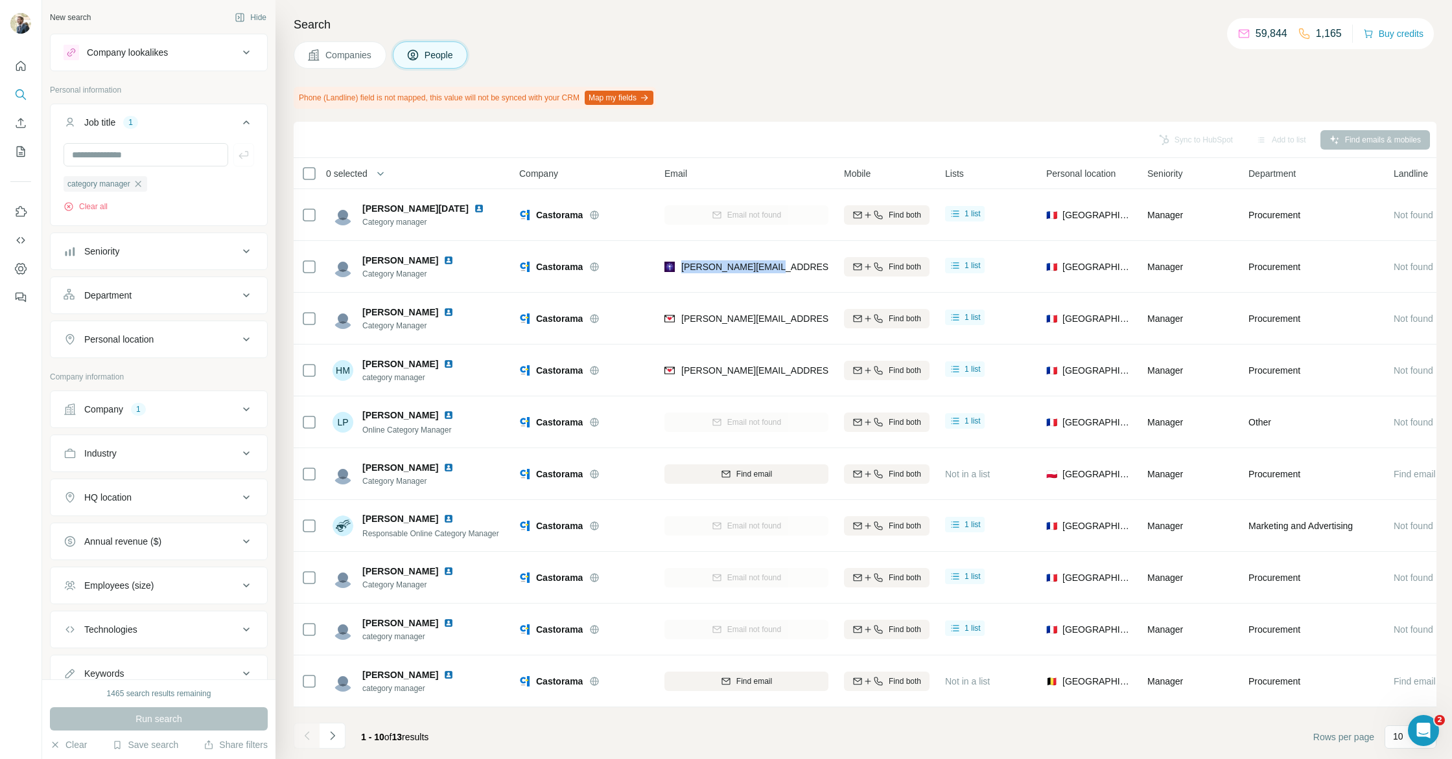
copy span "[PERSON_NAME][EMAIL_ADDRESS][DOMAIN_NAME]"
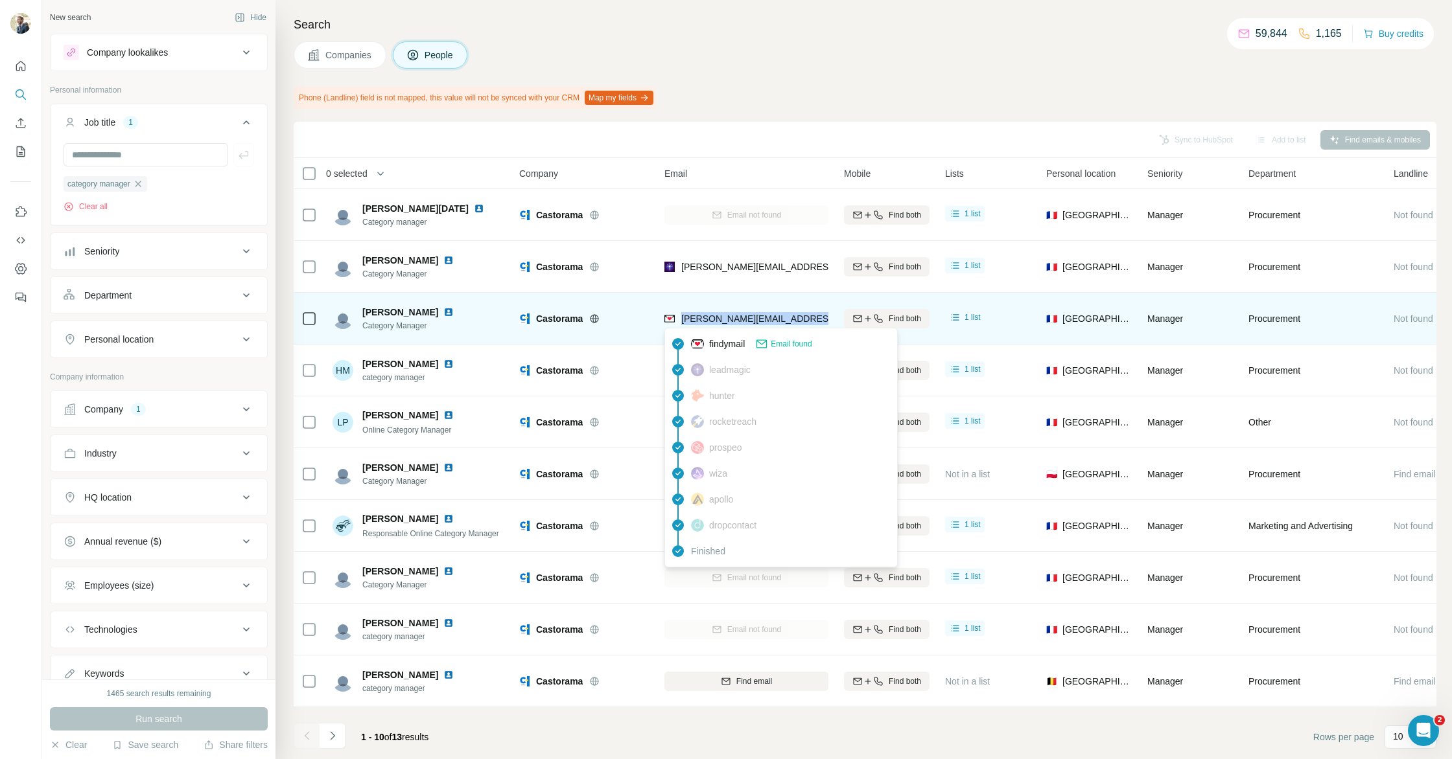
drag, startPoint x: 818, startPoint y: 317, endPoint x: 680, endPoint y: 323, distance: 138.8
click at [680, 323] on div "[PERSON_NAME][EMAIL_ADDRESS][DOMAIN_NAME]" at bounding box center [746, 319] width 164 height 36
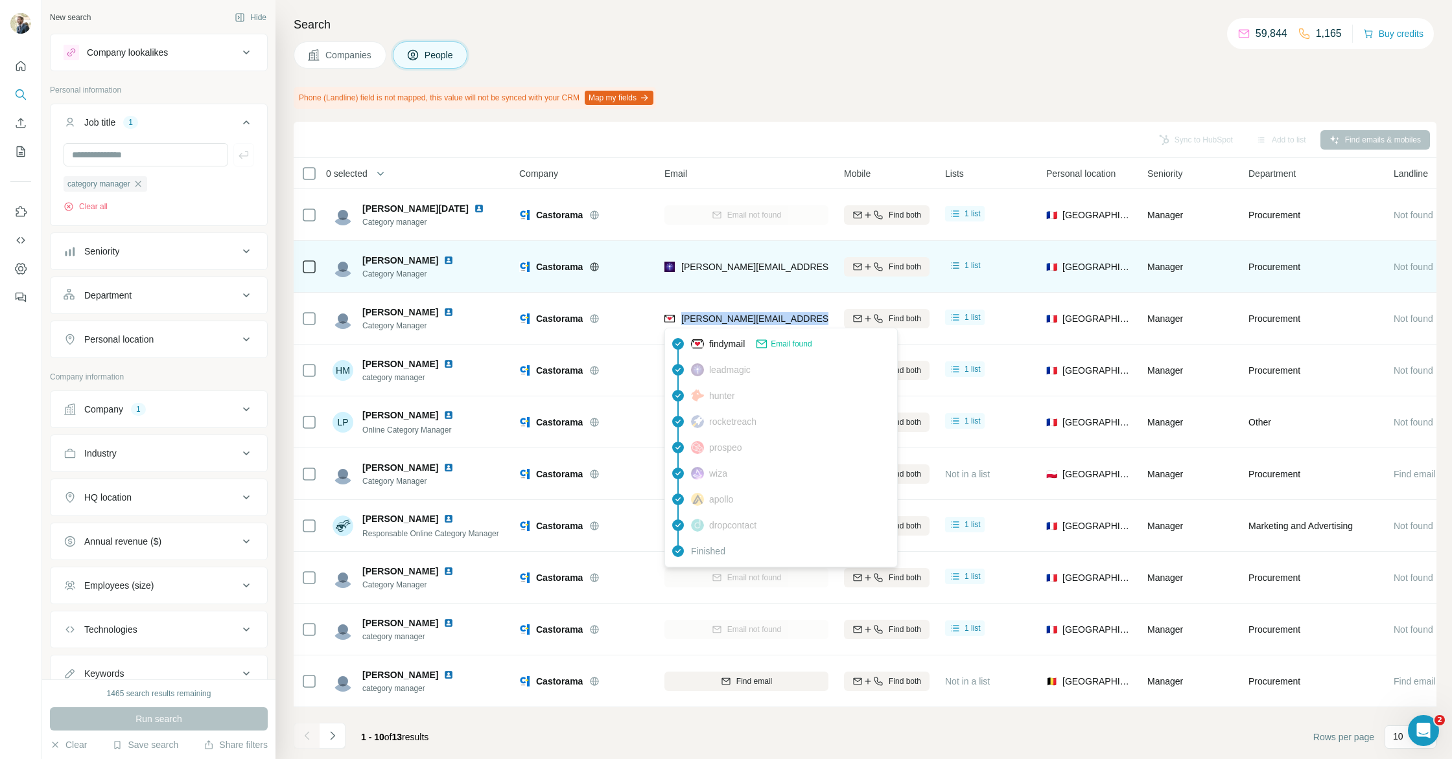
copy span "[PERSON_NAME][EMAIL_ADDRESS][DOMAIN_NAME]"
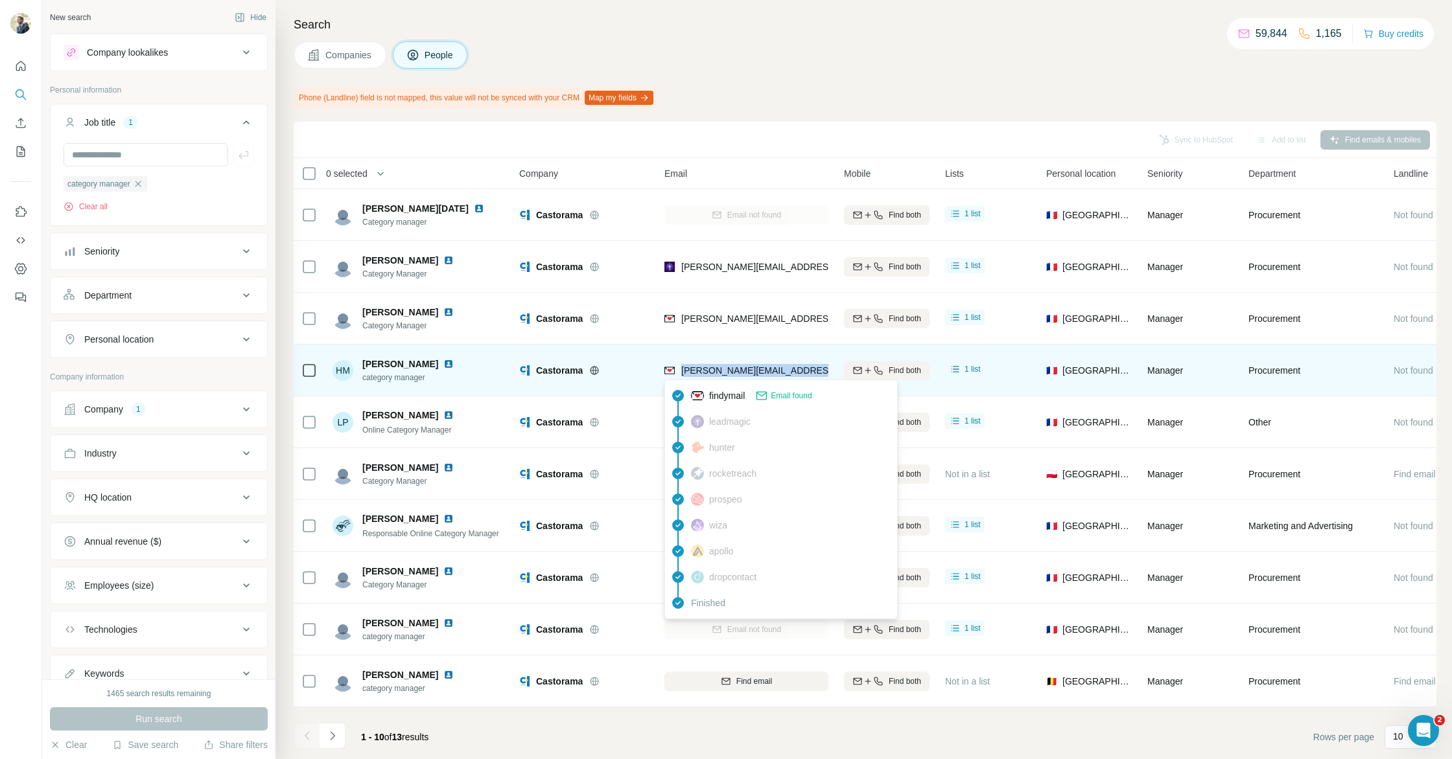
drag, startPoint x: 818, startPoint y: 371, endPoint x: 684, endPoint y: 373, distance: 134.1
click at [684, 373] on div "[PERSON_NAME][EMAIL_ADDRESS][DOMAIN_NAME]" at bounding box center [746, 371] width 164 height 36
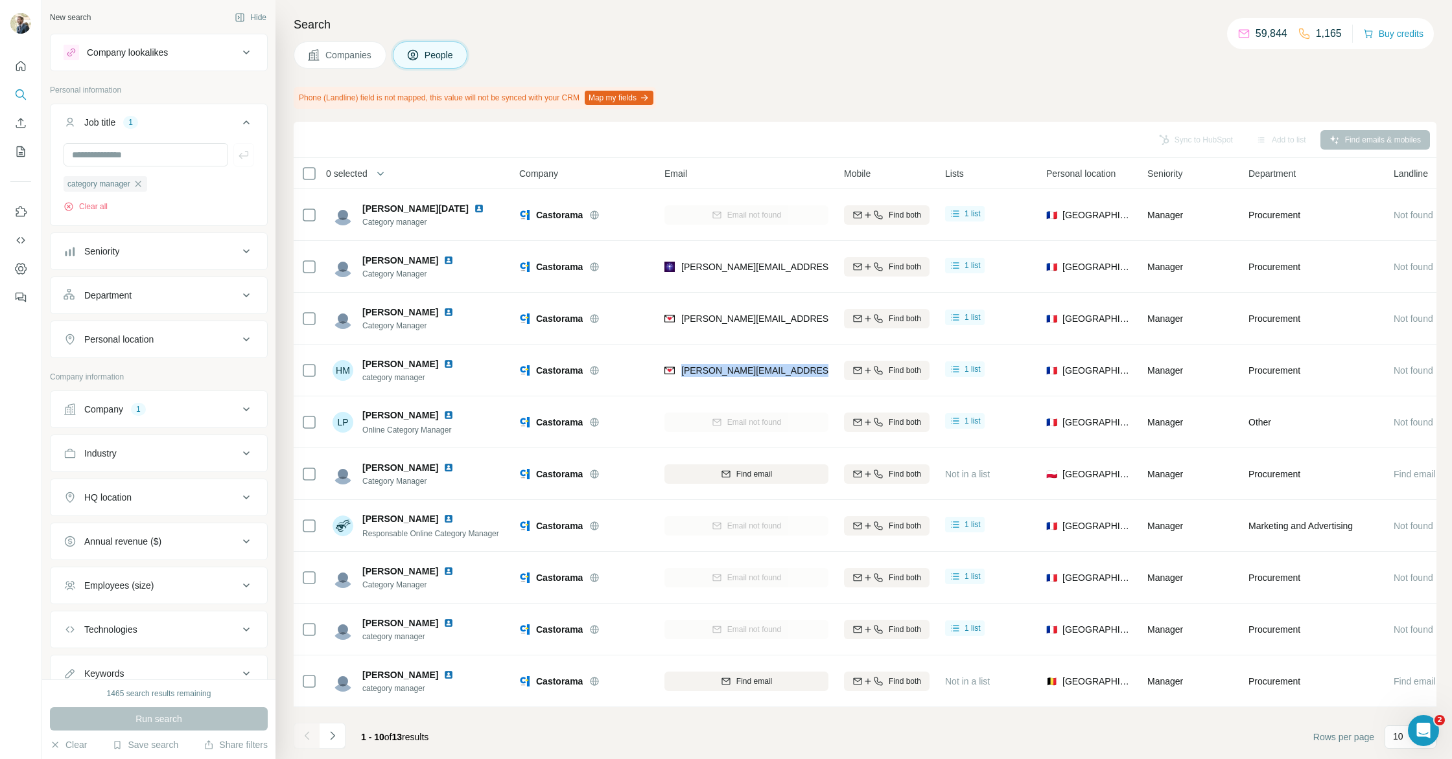
copy span "[PERSON_NAME][EMAIL_ADDRESS][DOMAIN_NAME]"
click at [327, 732] on icon "Navigate to next page" at bounding box center [332, 736] width 13 height 13
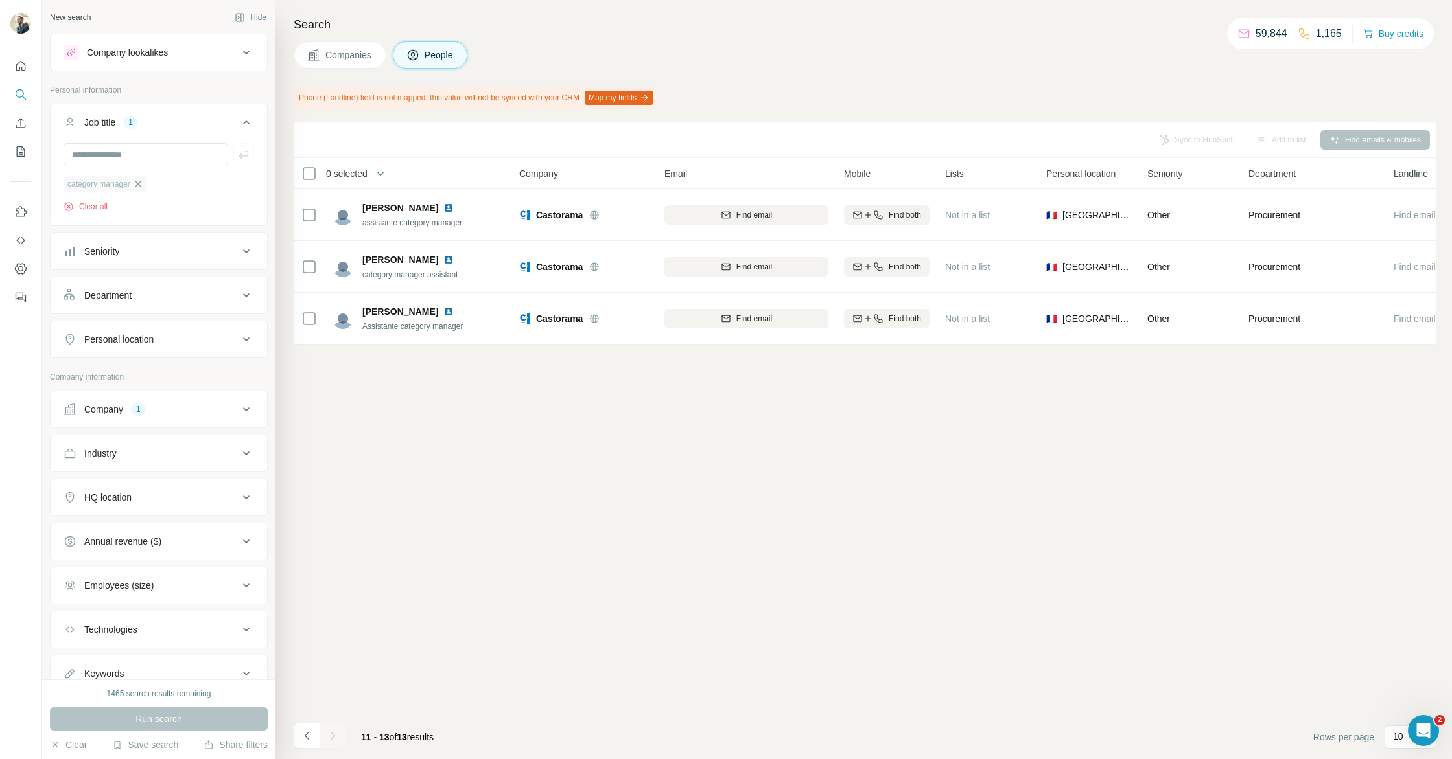
click at [138, 185] on icon "button" at bounding box center [138, 184] width 10 height 10
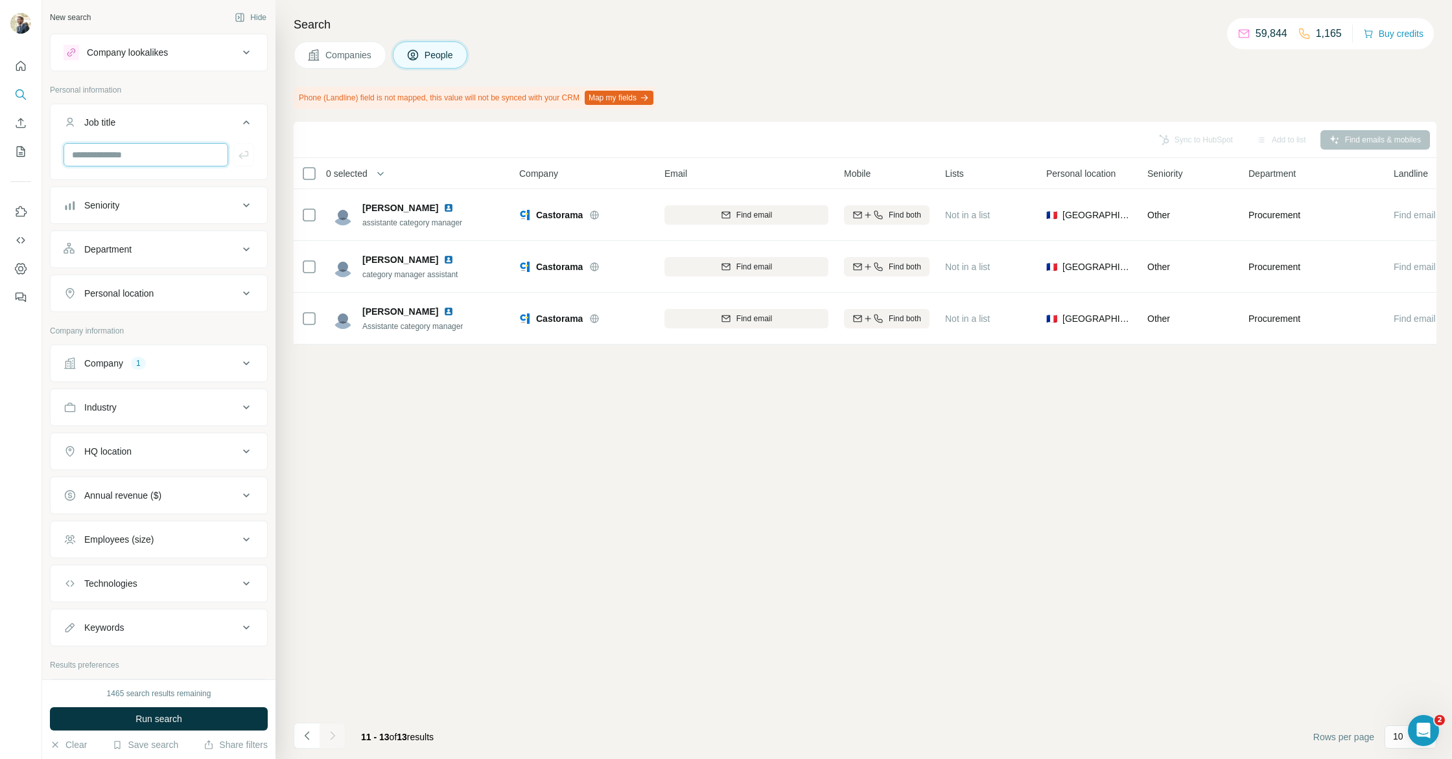
click at [130, 166] on input "text" at bounding box center [146, 154] width 165 height 23
type input "******"
click at [137, 719] on span "Run search" at bounding box center [158, 719] width 47 height 13
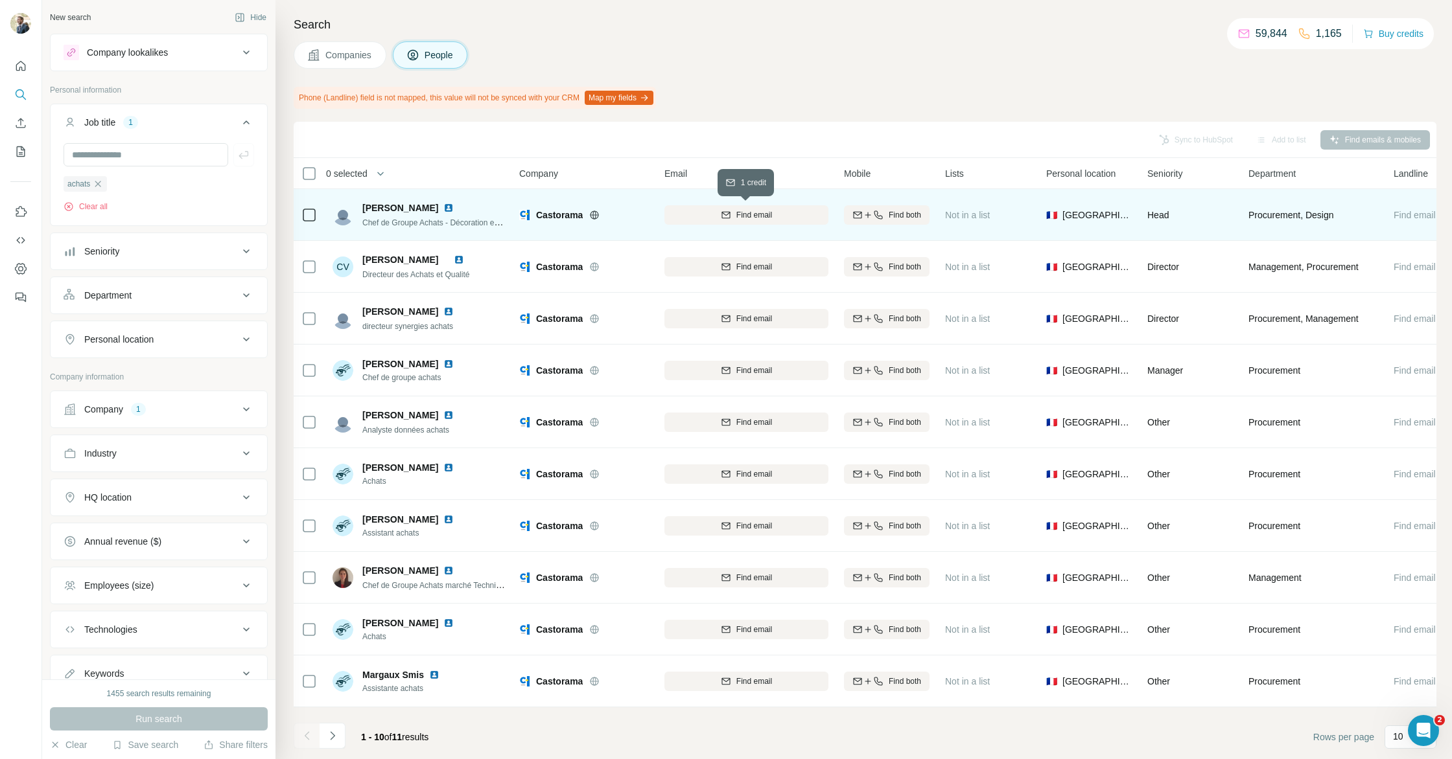
click at [724, 217] on icon "button" at bounding box center [725, 214] width 8 height 6
click at [443, 207] on img at bounding box center [448, 208] width 10 height 10
